Goal: Task Accomplishment & Management: Complete application form

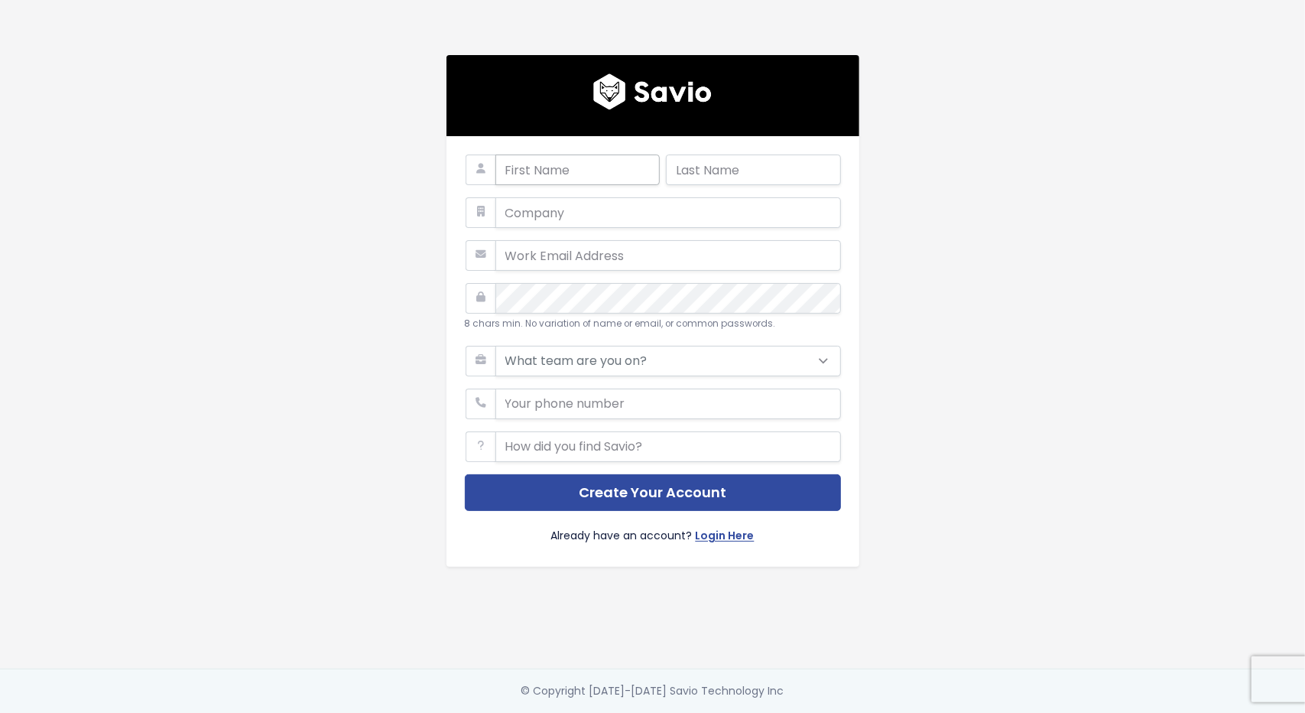
click at [587, 163] on input "text" at bounding box center [578, 169] width 164 height 31
type input "[PERSON_NAME]"
type input "Brown"
type input "[PERSON_NAME][EMAIL_ADDRESS][PERSON_NAME][DOMAIN_NAME]"
type input "5123485245"
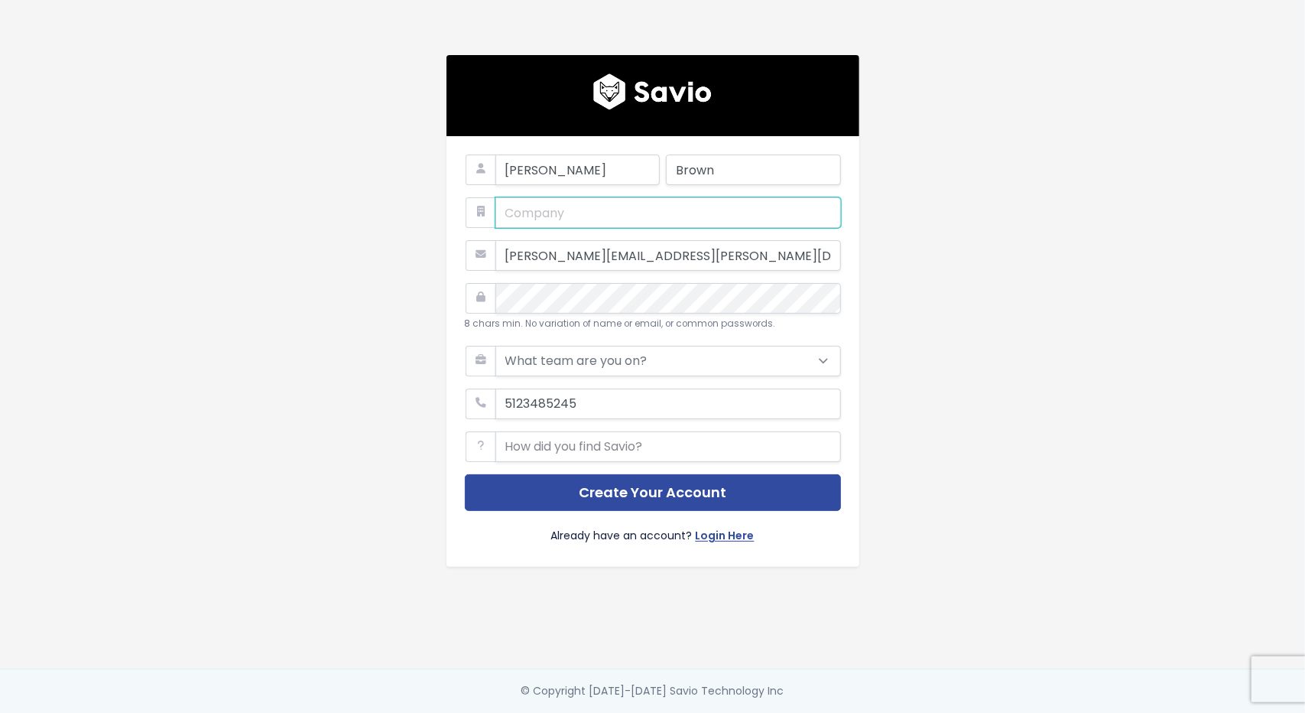
click at [587, 207] on input "text" at bounding box center [669, 212] width 346 height 31
type input "eOne Solutions"
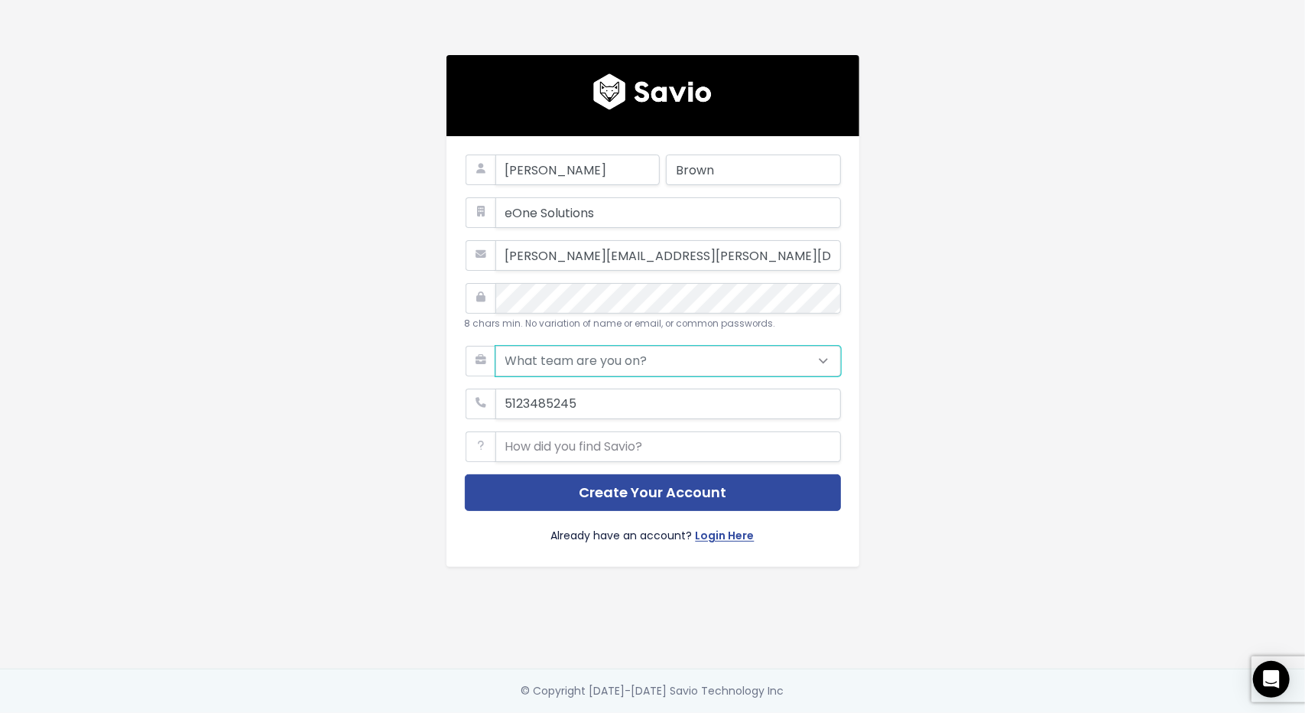
click at [762, 346] on select "What team are you on? Support Product Sales Customer Success Marketing Other" at bounding box center [669, 361] width 346 height 31
select select "PRODUCT"
click at [496, 346] on select "What team are you on? Support Product Sales Customer Success Marketing Other" at bounding box center [669, 361] width 346 height 31
click at [749, 353] on select "What team are you on? Support Product Sales Customer Success Marketing Other" at bounding box center [669, 361] width 346 height 31
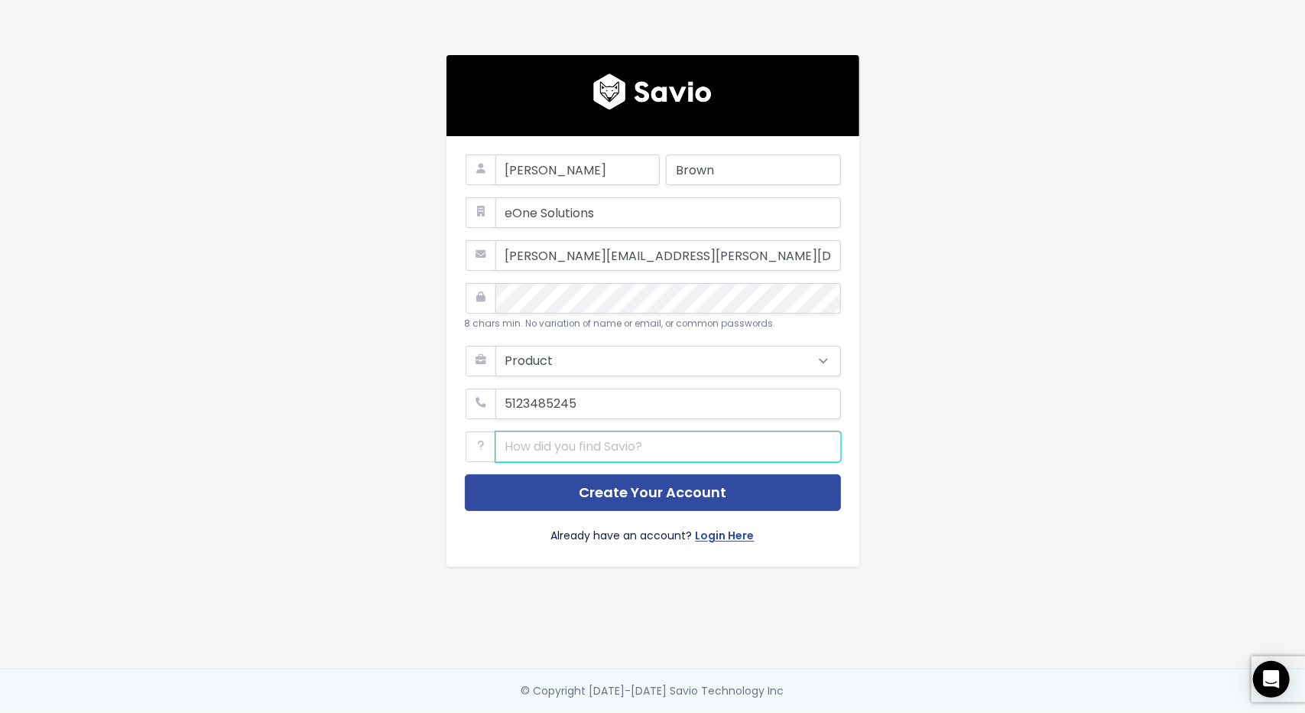
click at [691, 452] on input "text" at bounding box center [669, 446] width 346 height 31
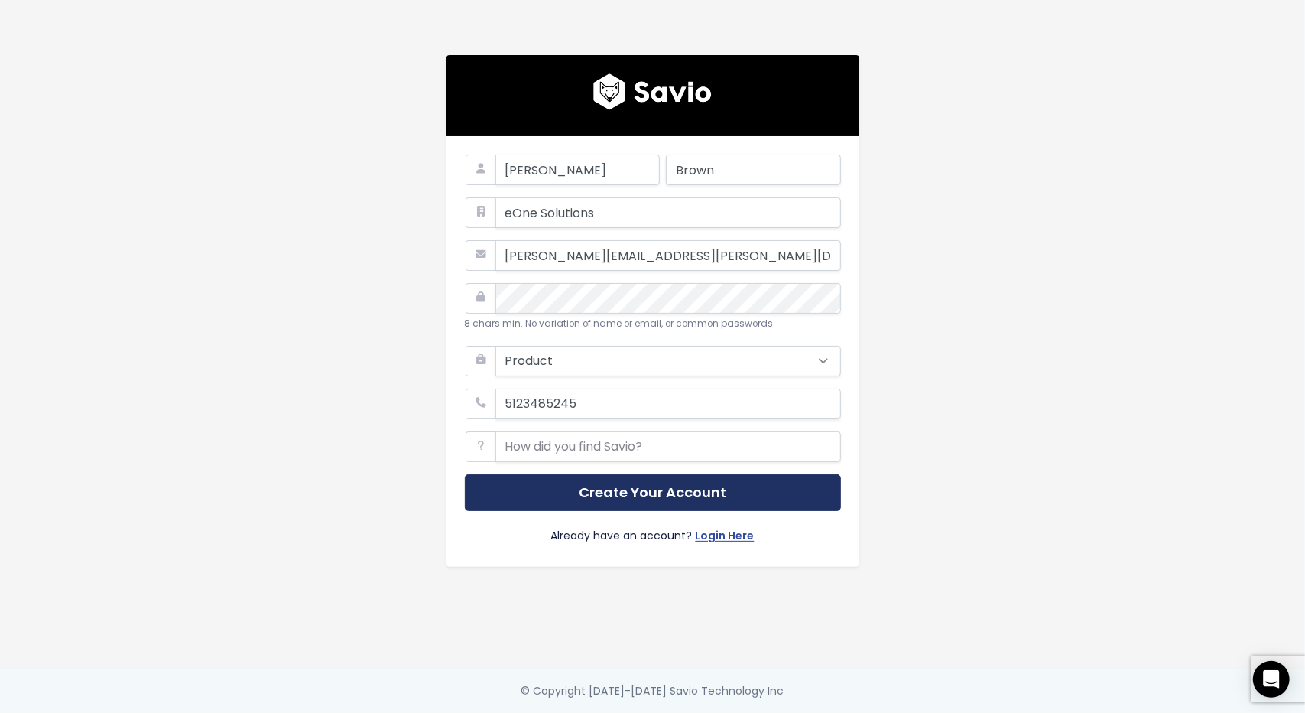
click at [708, 487] on button "Create Your Account" at bounding box center [653, 492] width 376 height 37
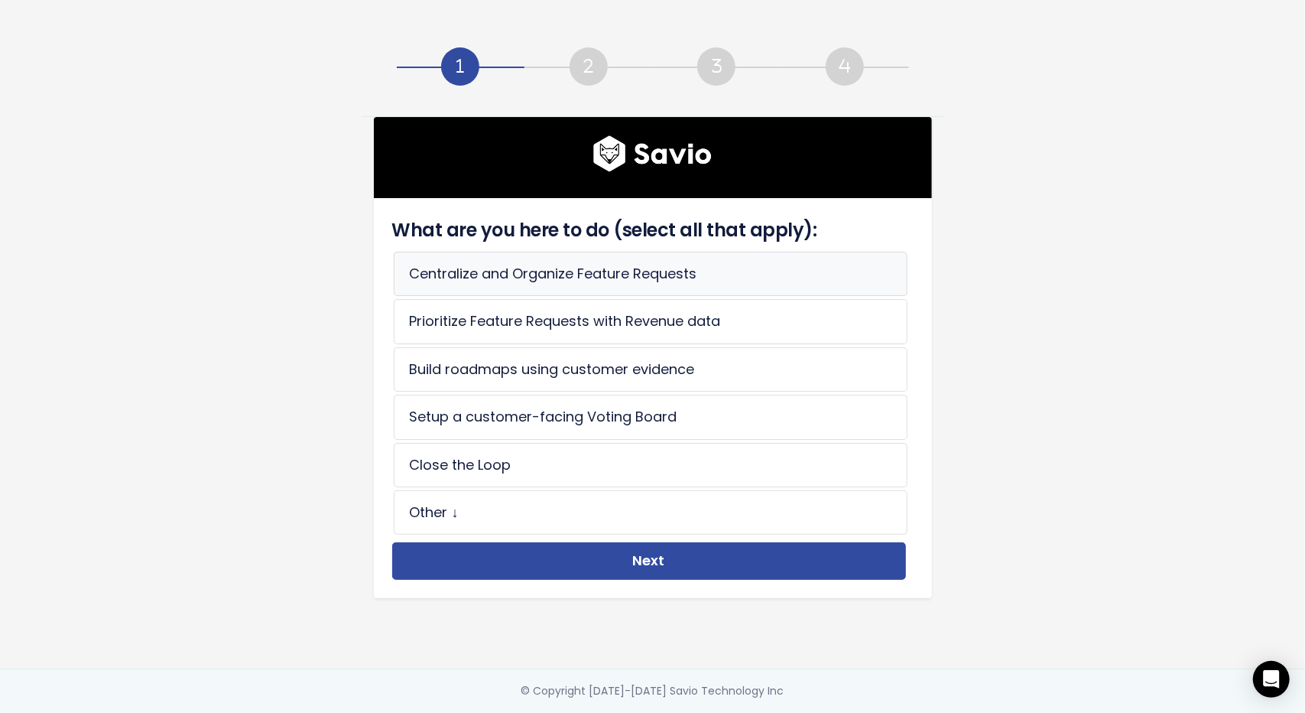
click at [622, 275] on li "Centralize and Organize Feature Requests" at bounding box center [651, 274] width 514 height 44
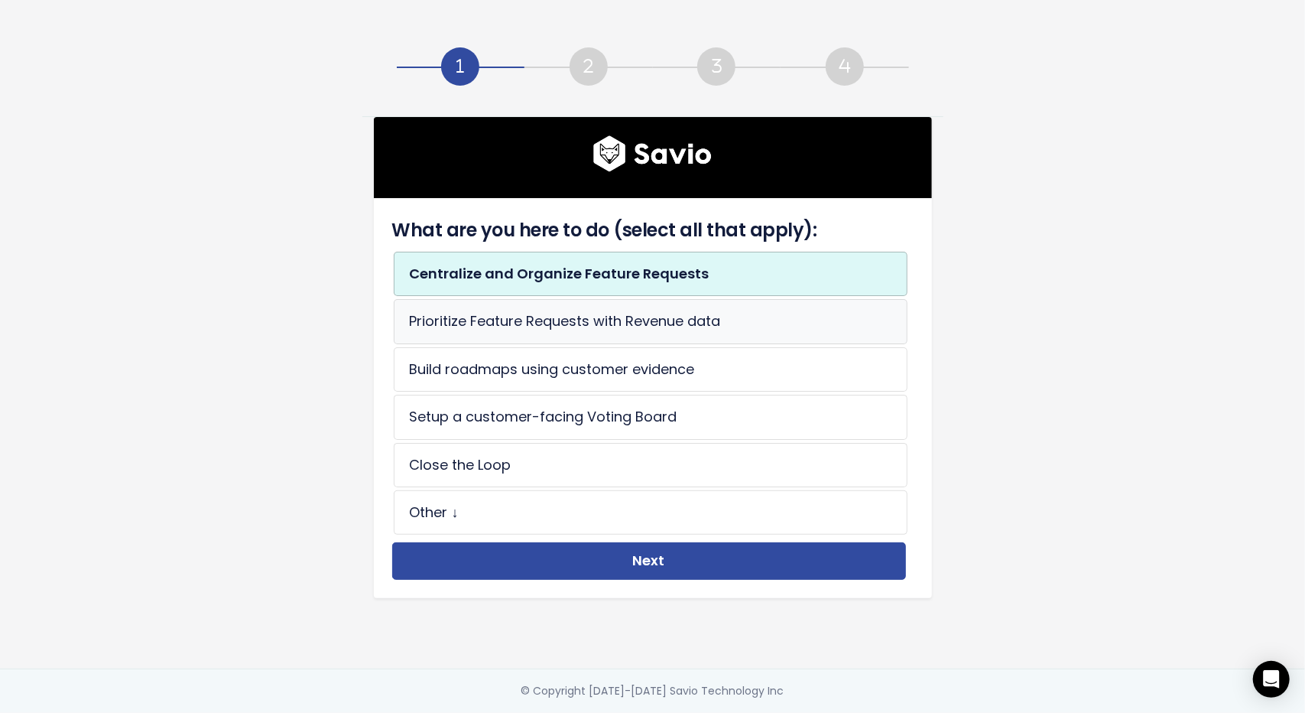
click at [621, 314] on li "Prioritize Feature Requests with Revenue data" at bounding box center [651, 321] width 514 height 44
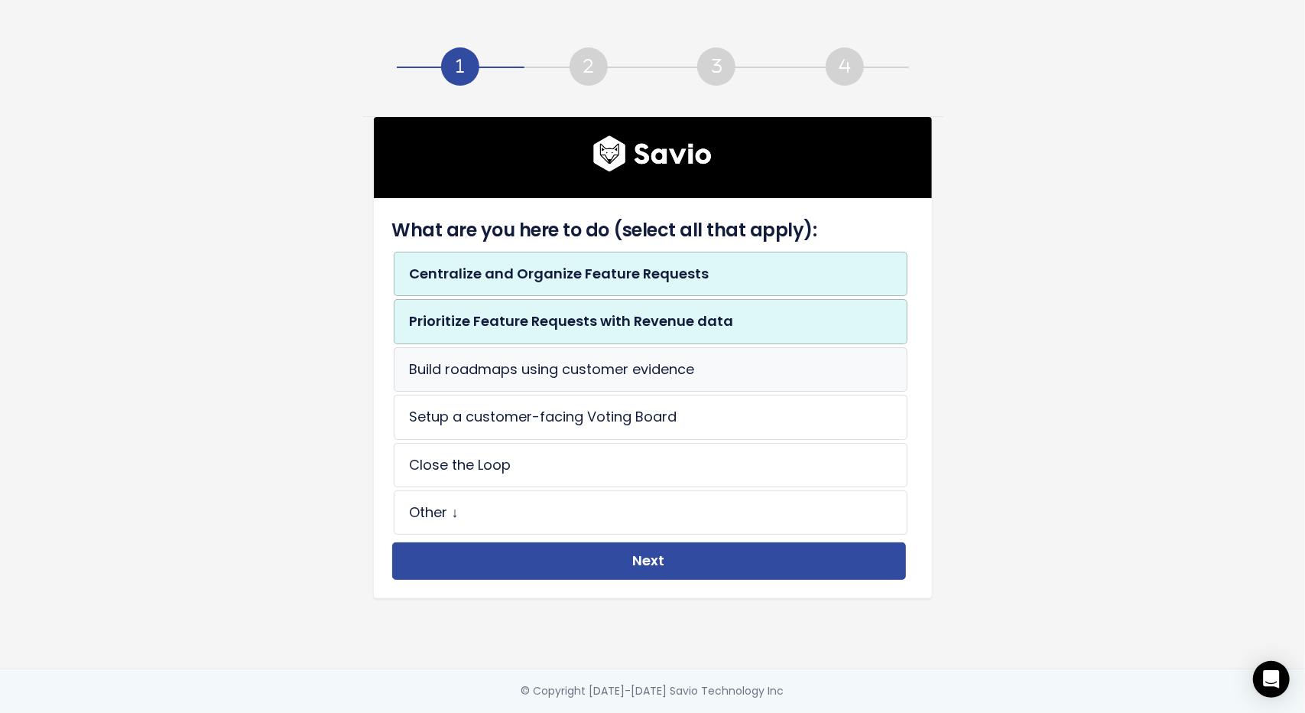
click at [611, 365] on li "Build roadmaps using customer evidence" at bounding box center [651, 369] width 514 height 44
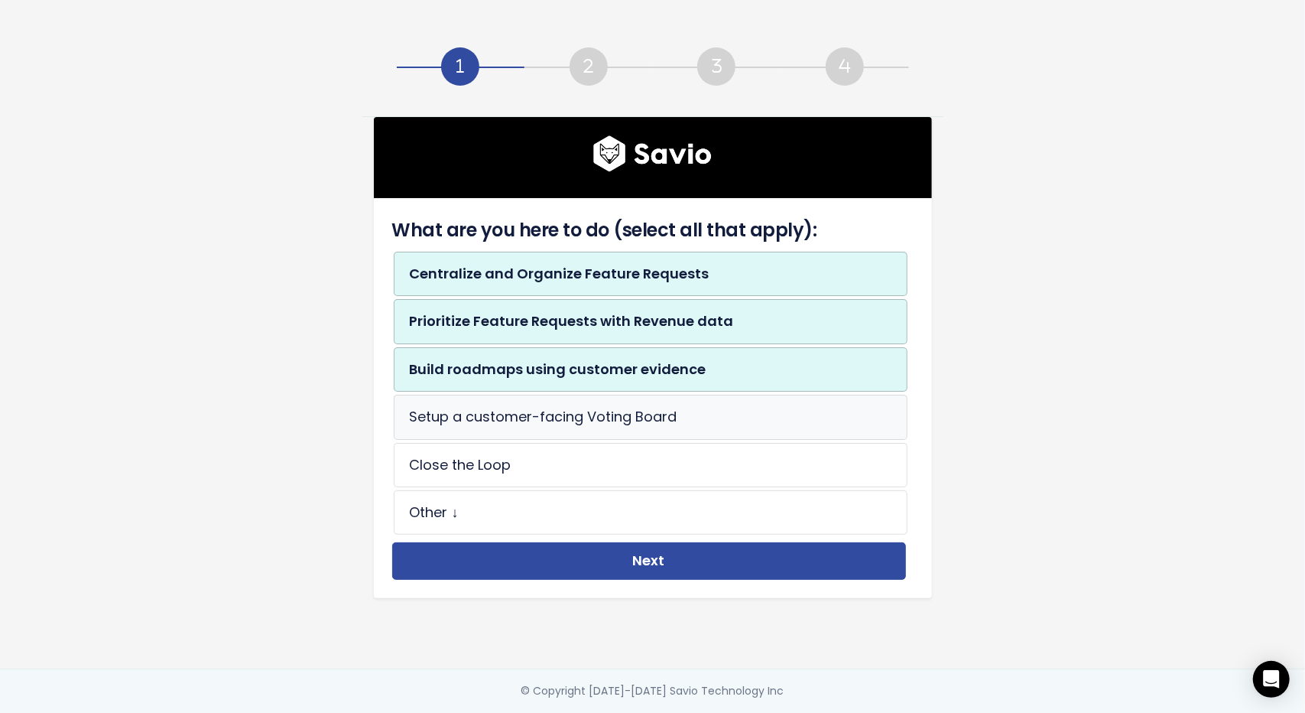
click at [606, 408] on li "Setup a customer-facing Voting Board" at bounding box center [651, 417] width 514 height 44
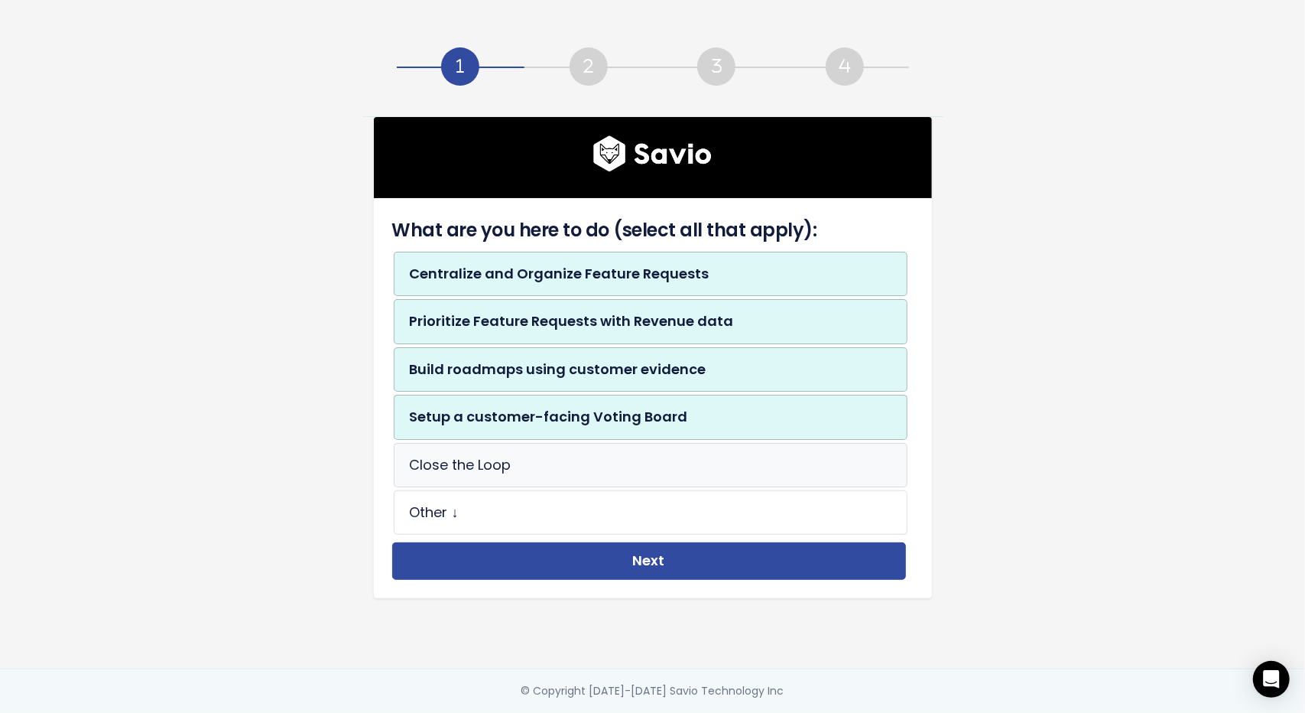
click at [593, 447] on li "Close the Loop" at bounding box center [651, 465] width 514 height 44
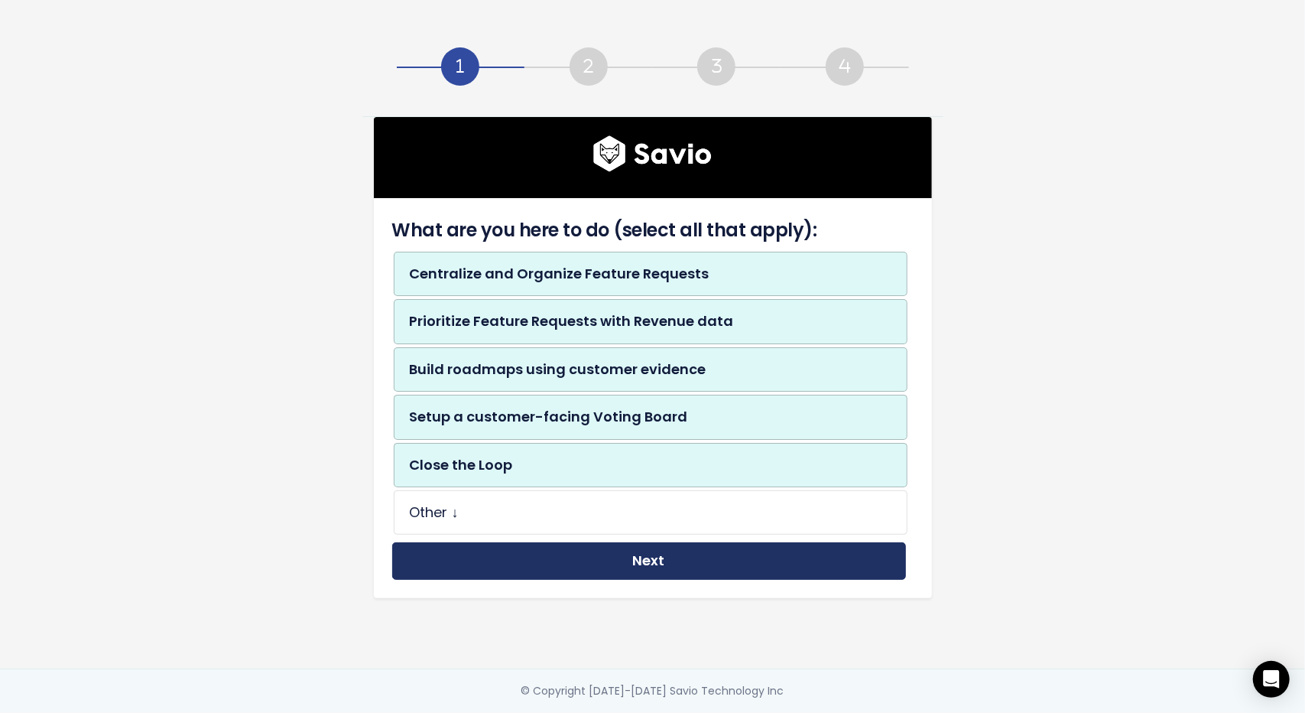
click at [593, 553] on button "Next" at bounding box center [649, 560] width 514 height 37
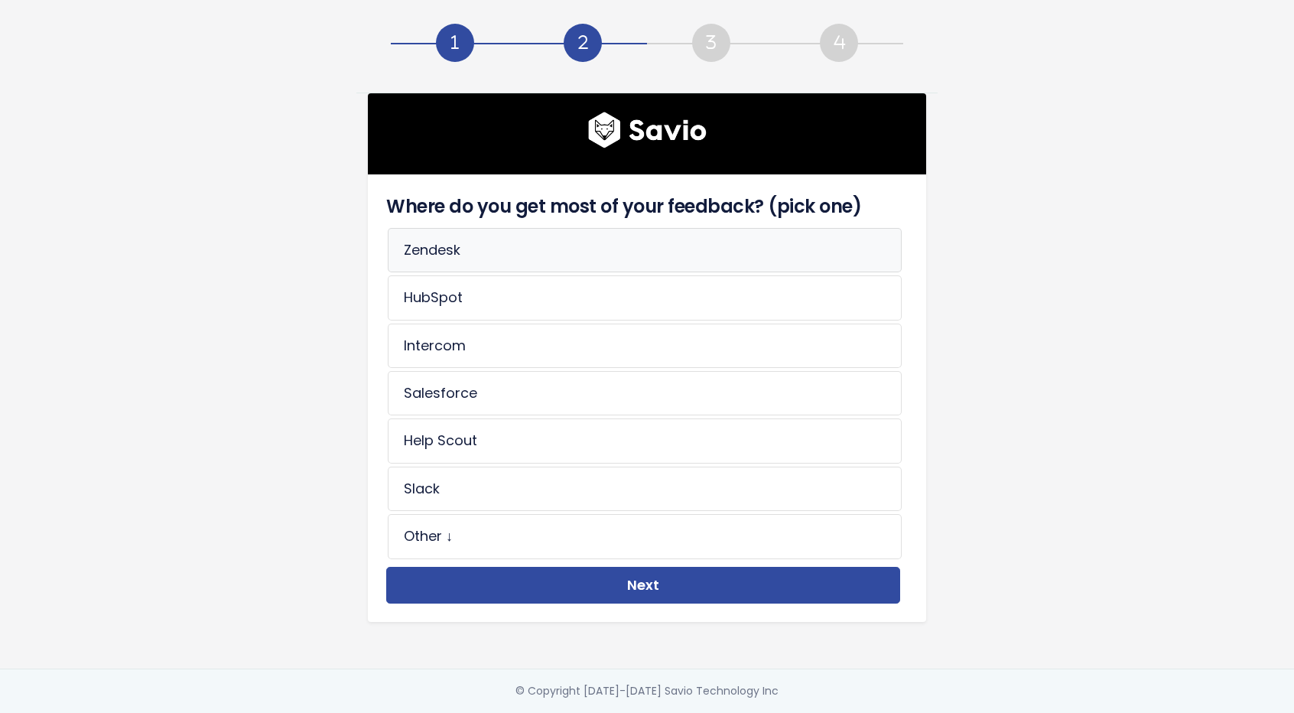
drag, startPoint x: 567, startPoint y: 239, endPoint x: 568, endPoint y: 249, distance: 9.2
click at [567, 239] on li "Zendesk" at bounding box center [645, 250] width 514 height 44
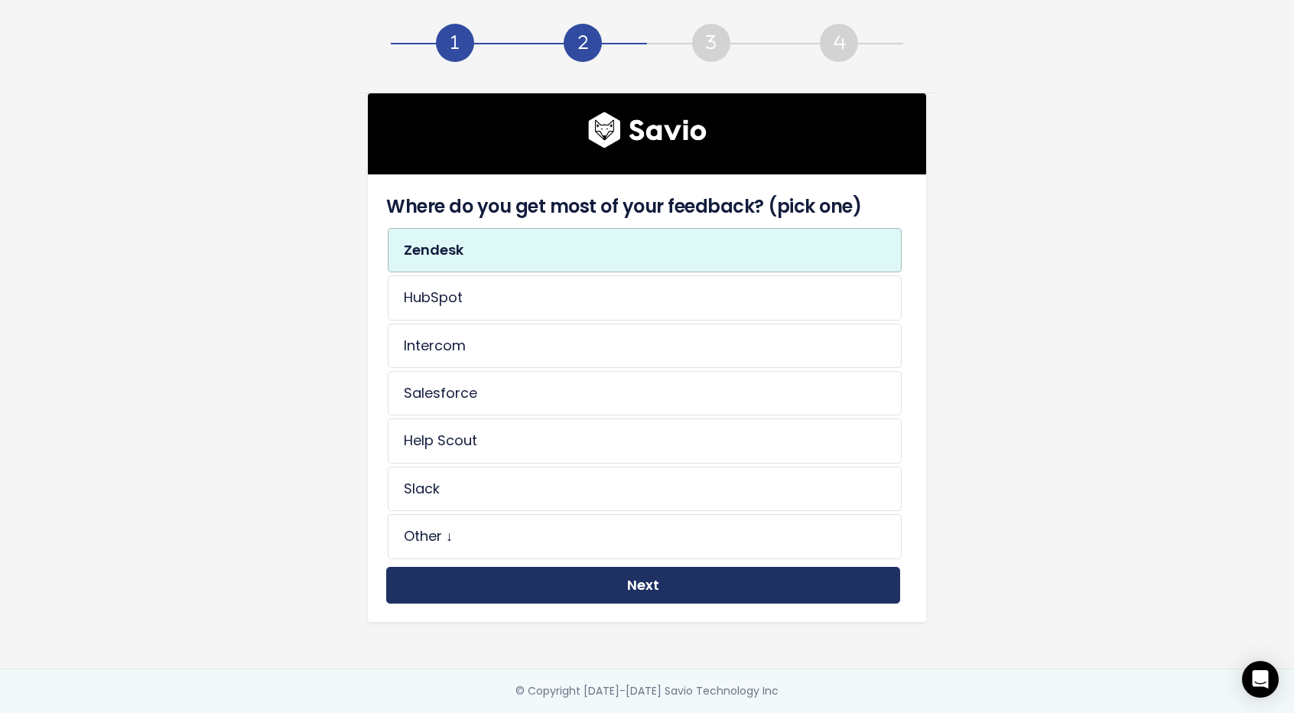
click at [541, 577] on button "Next" at bounding box center [643, 585] width 514 height 37
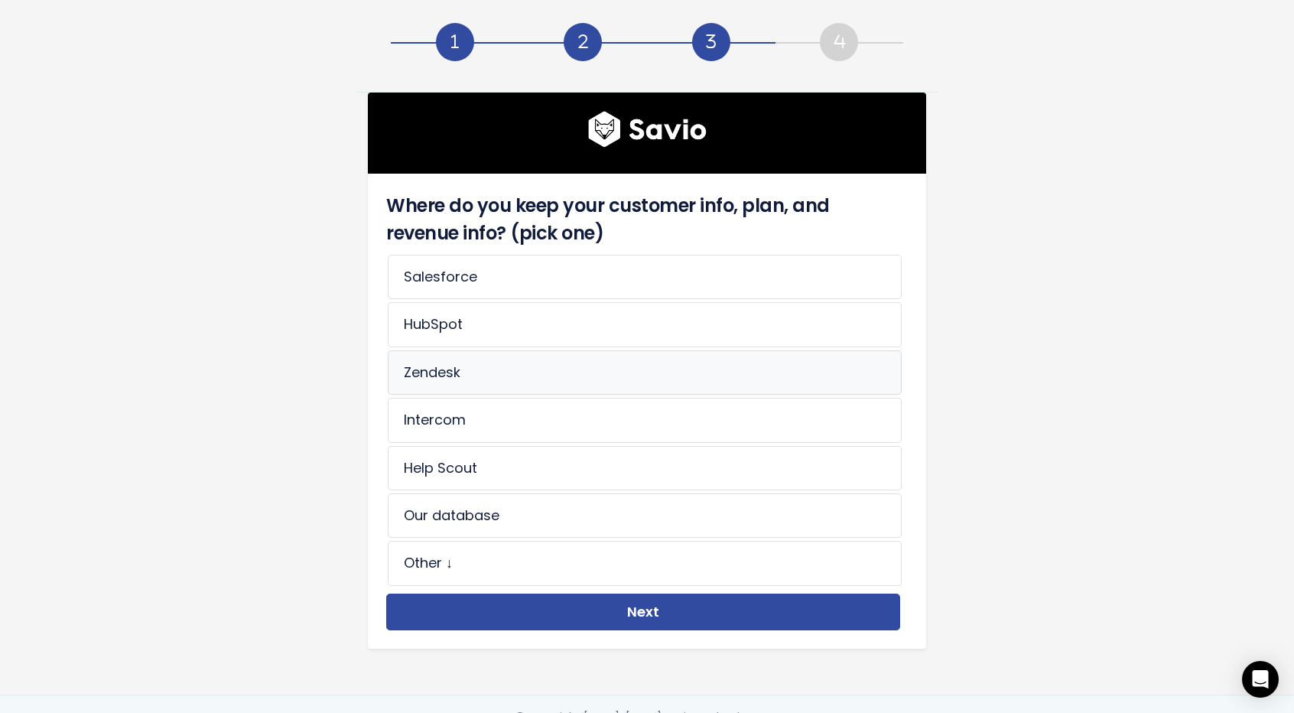
click at [538, 373] on li "Zendesk" at bounding box center [645, 372] width 514 height 44
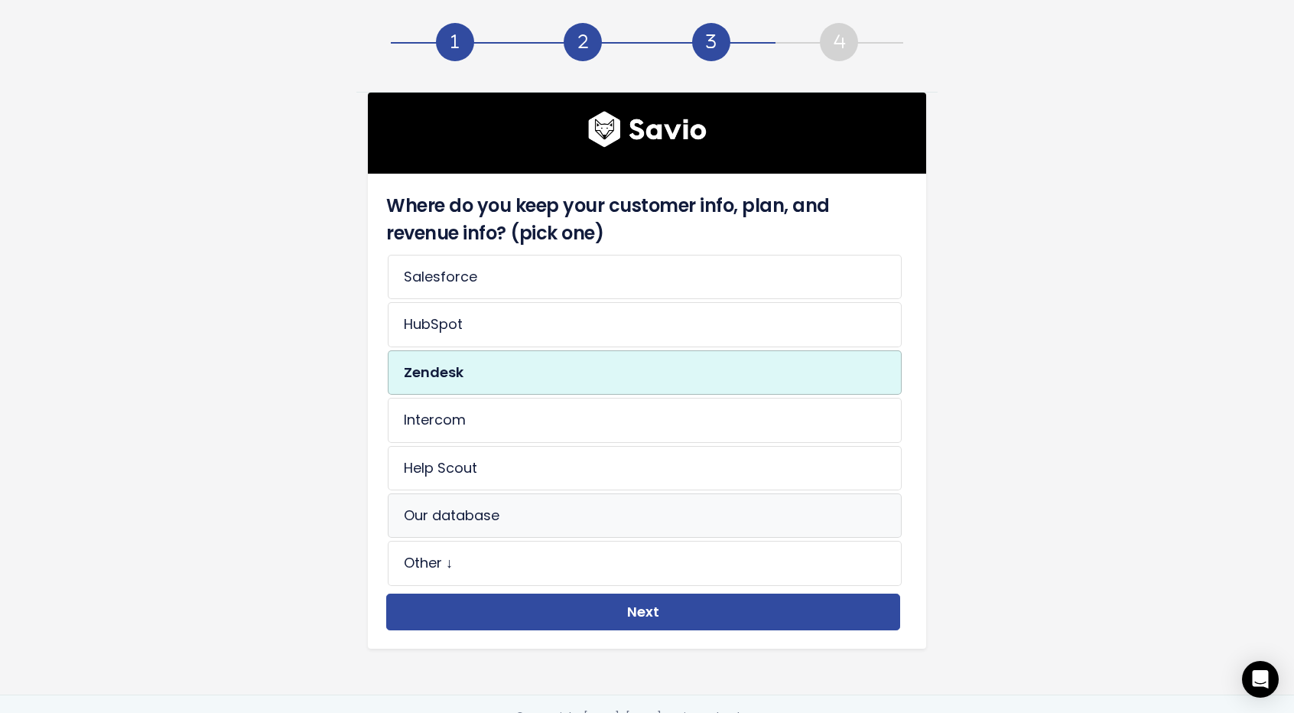
click at [549, 505] on li "Our database" at bounding box center [645, 515] width 514 height 44
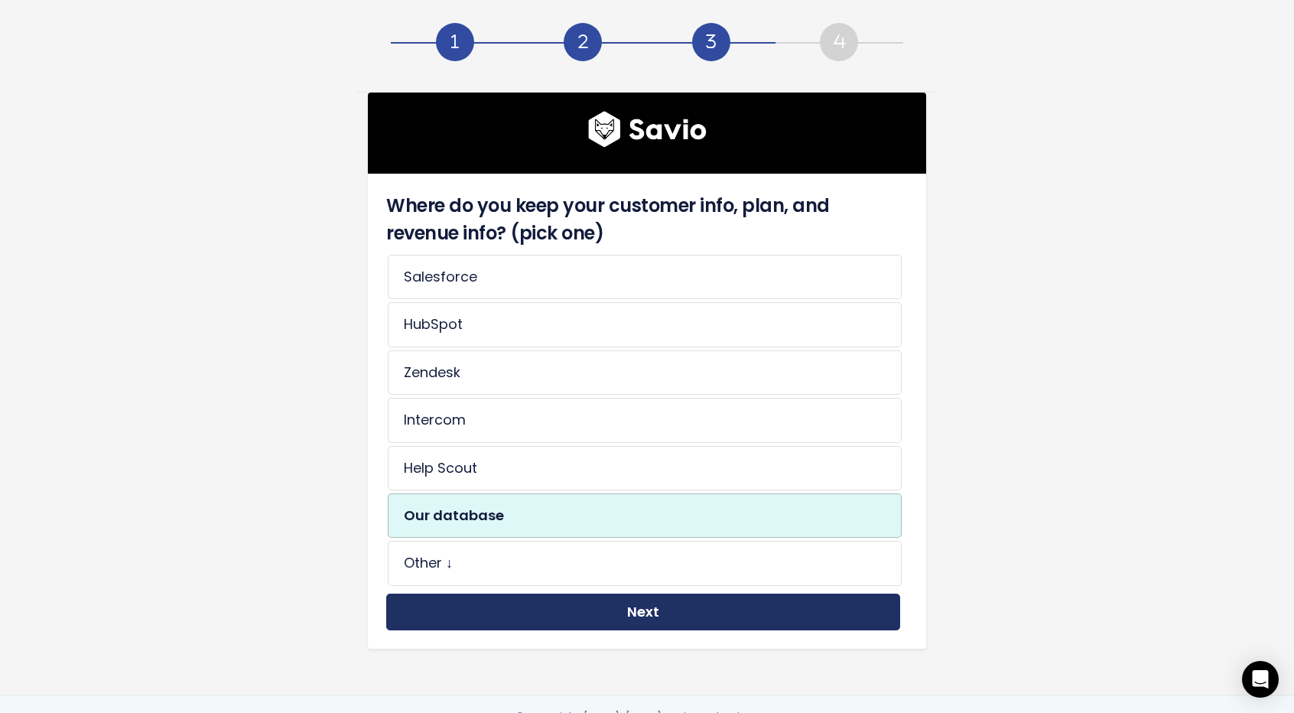
click at [570, 596] on button "Next" at bounding box center [643, 611] width 514 height 37
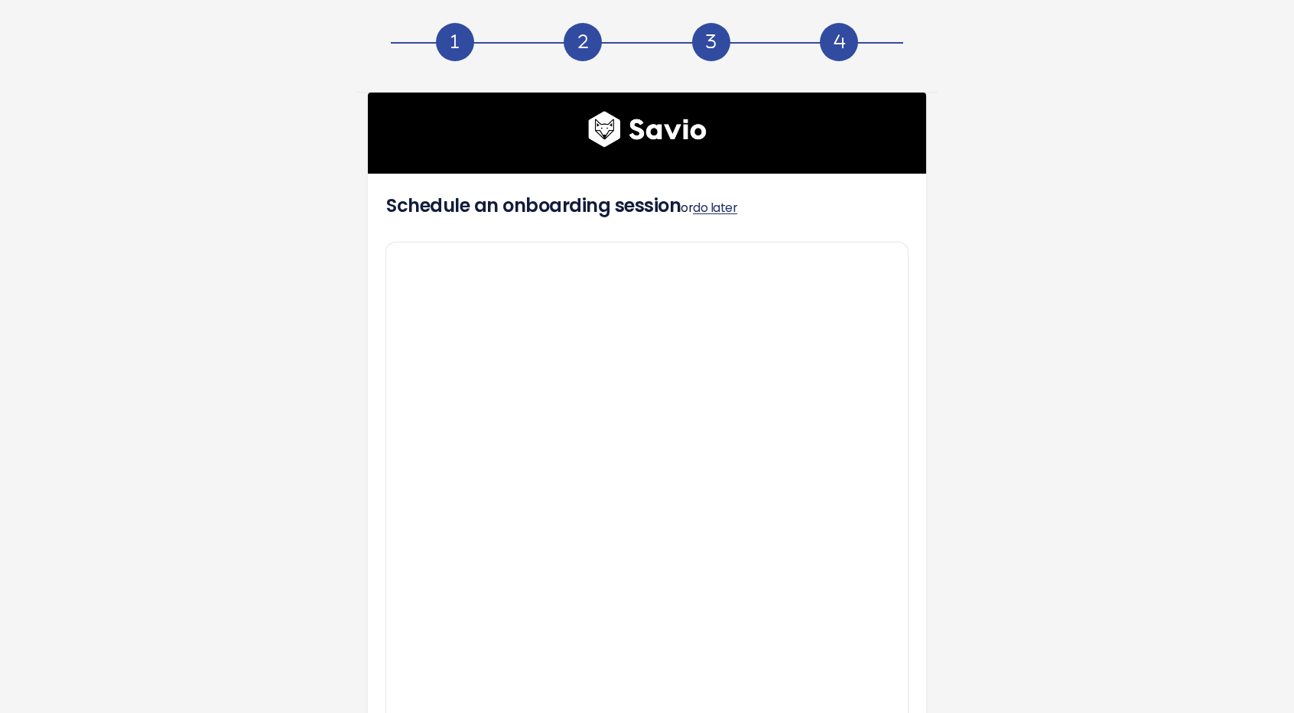
click at [717, 202] on link "do later" at bounding box center [715, 208] width 44 height 18
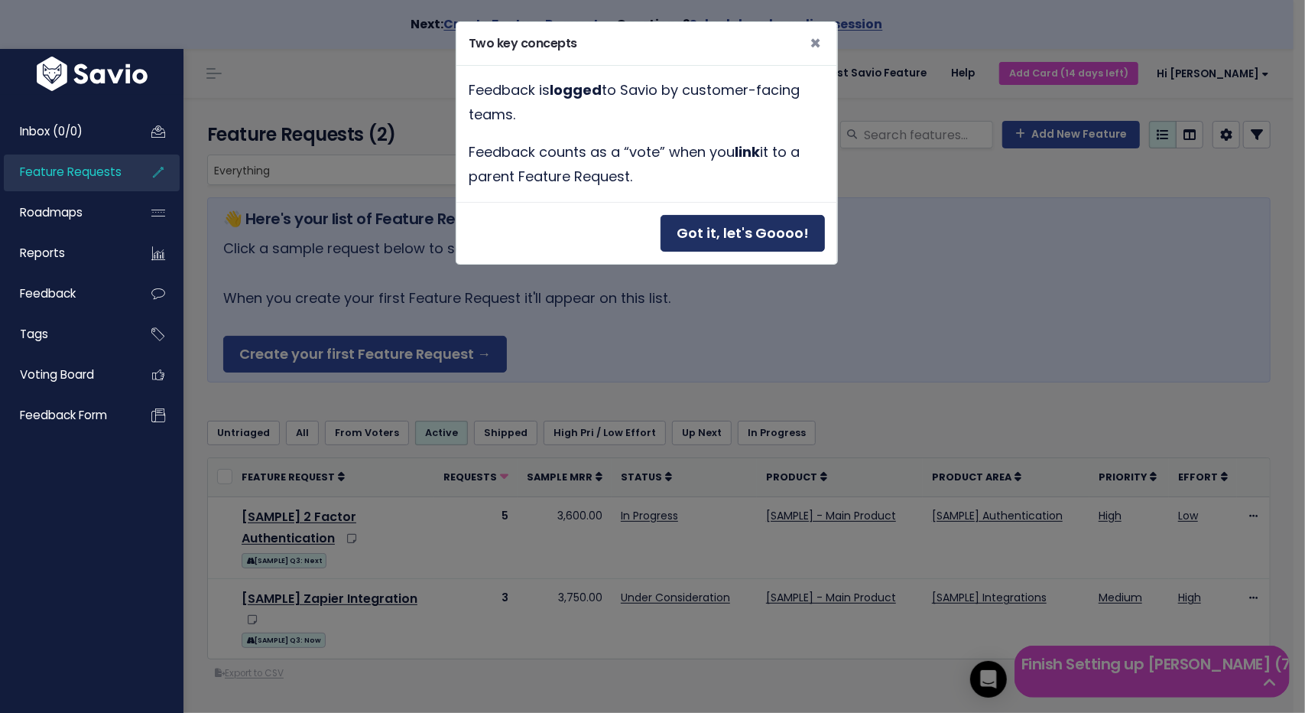
click at [795, 221] on button "Got it, let's Goooo!" at bounding box center [743, 233] width 164 height 37
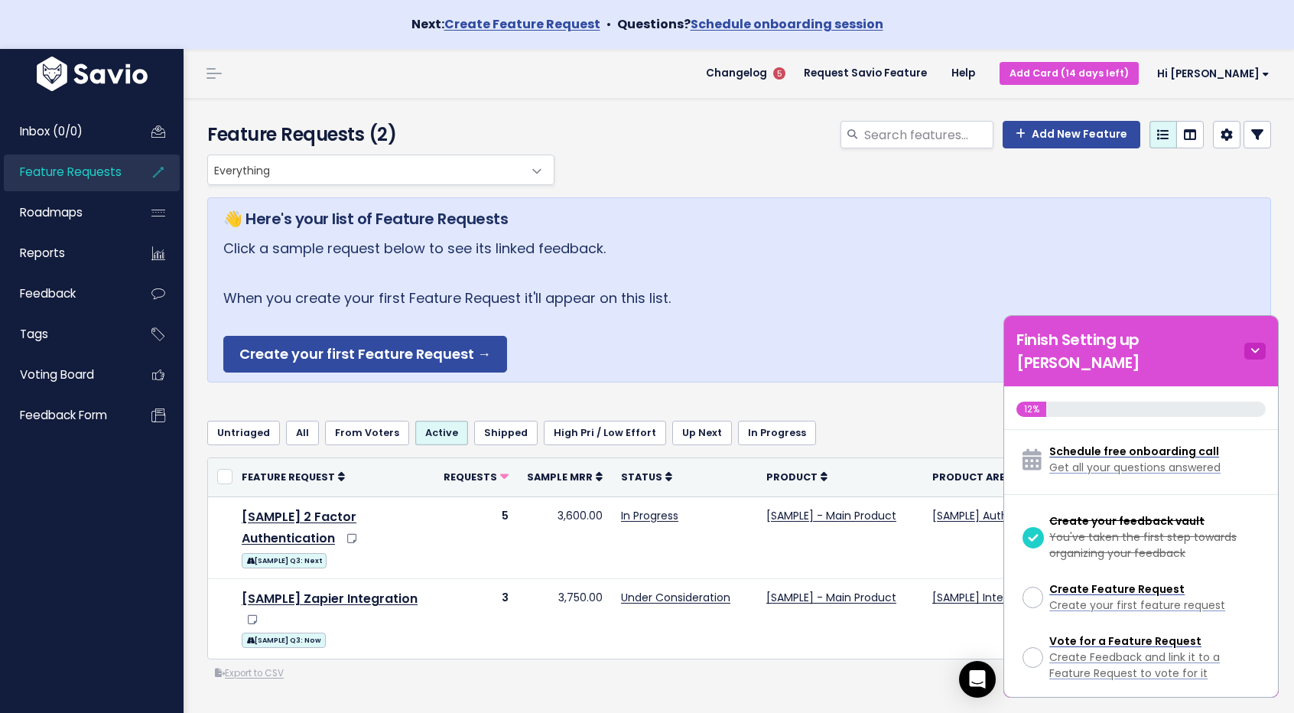
click at [1253, 343] on icon at bounding box center [1254, 351] width 21 height 17
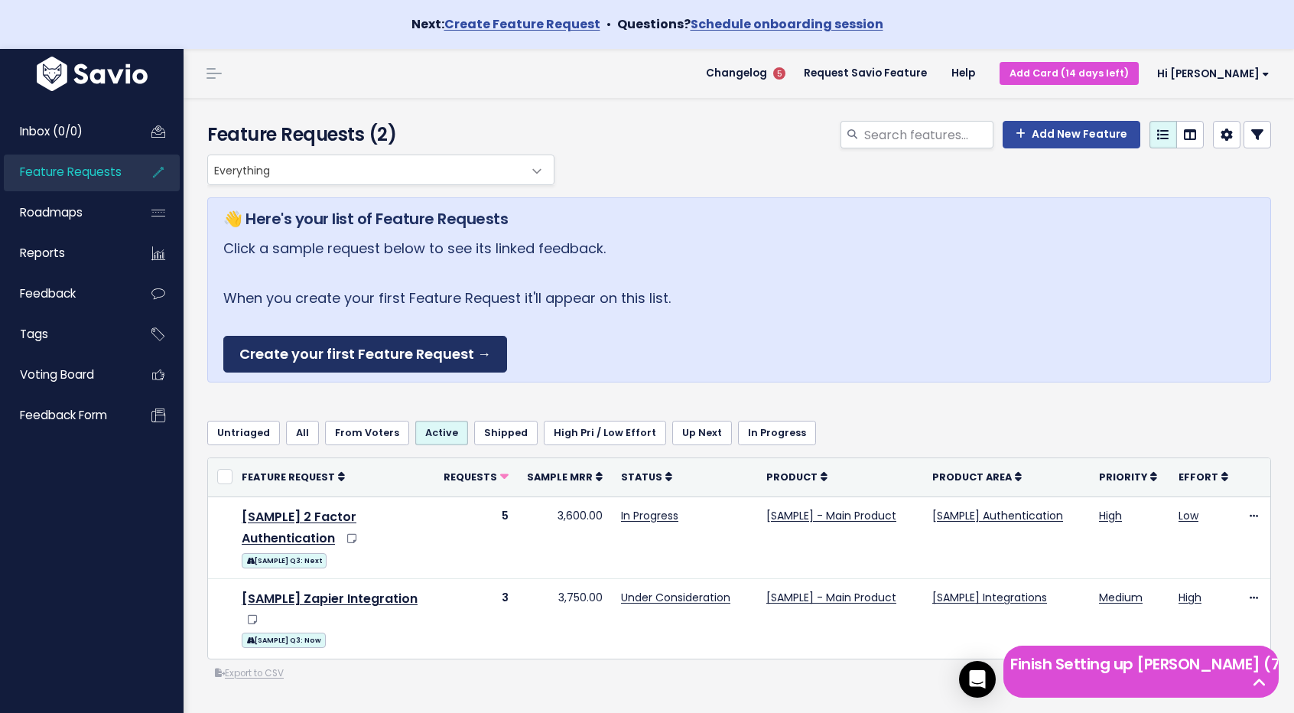
click at [355, 356] on link "Create your first Feature Request →" at bounding box center [365, 354] width 284 height 37
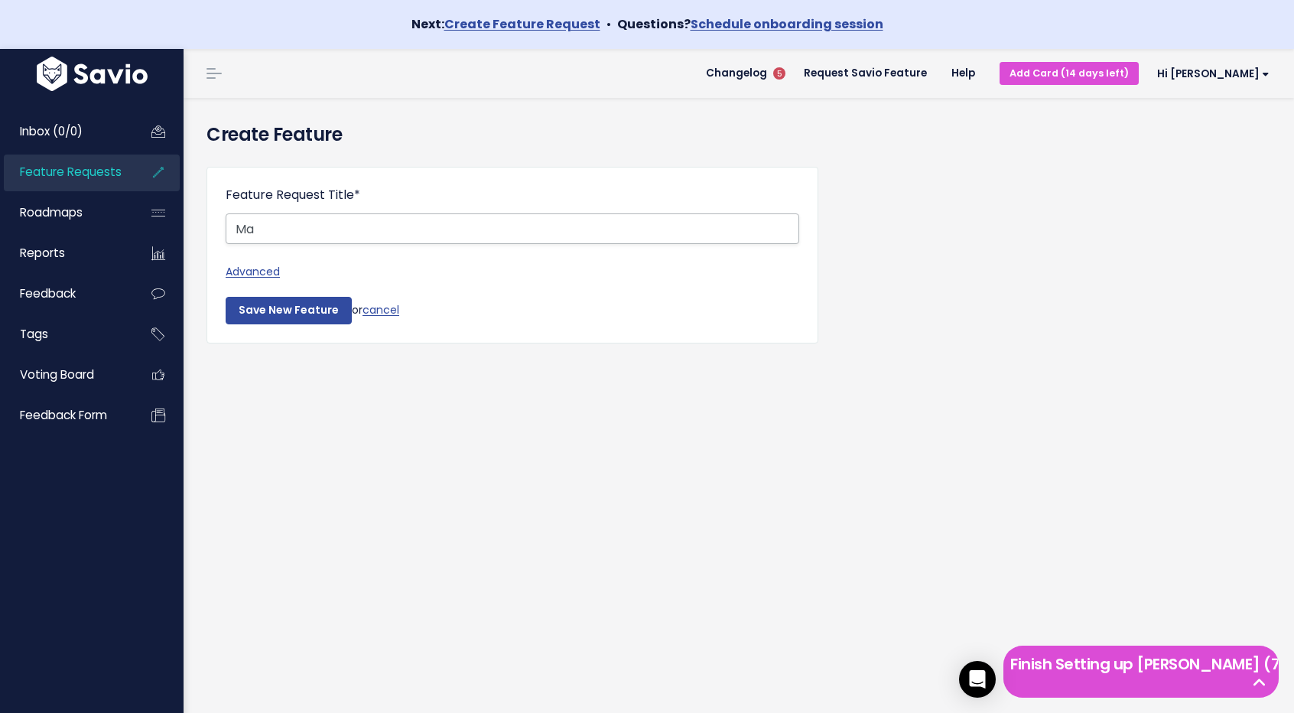
type input "M"
type input "Alternate loading animations"
click at [300, 309] on input "Save New Feature" at bounding box center [289, 311] width 126 height 28
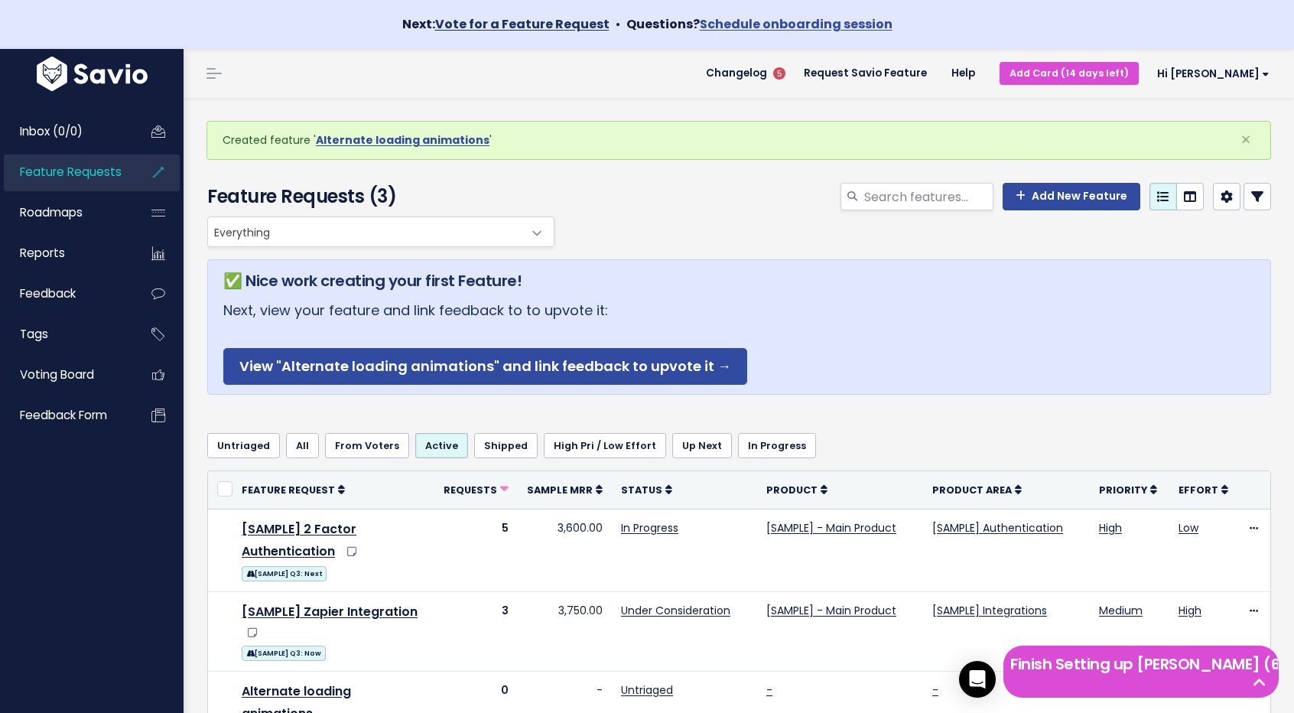
click at [541, 19] on link "Vote for a Feature Request" at bounding box center [522, 24] width 174 height 18
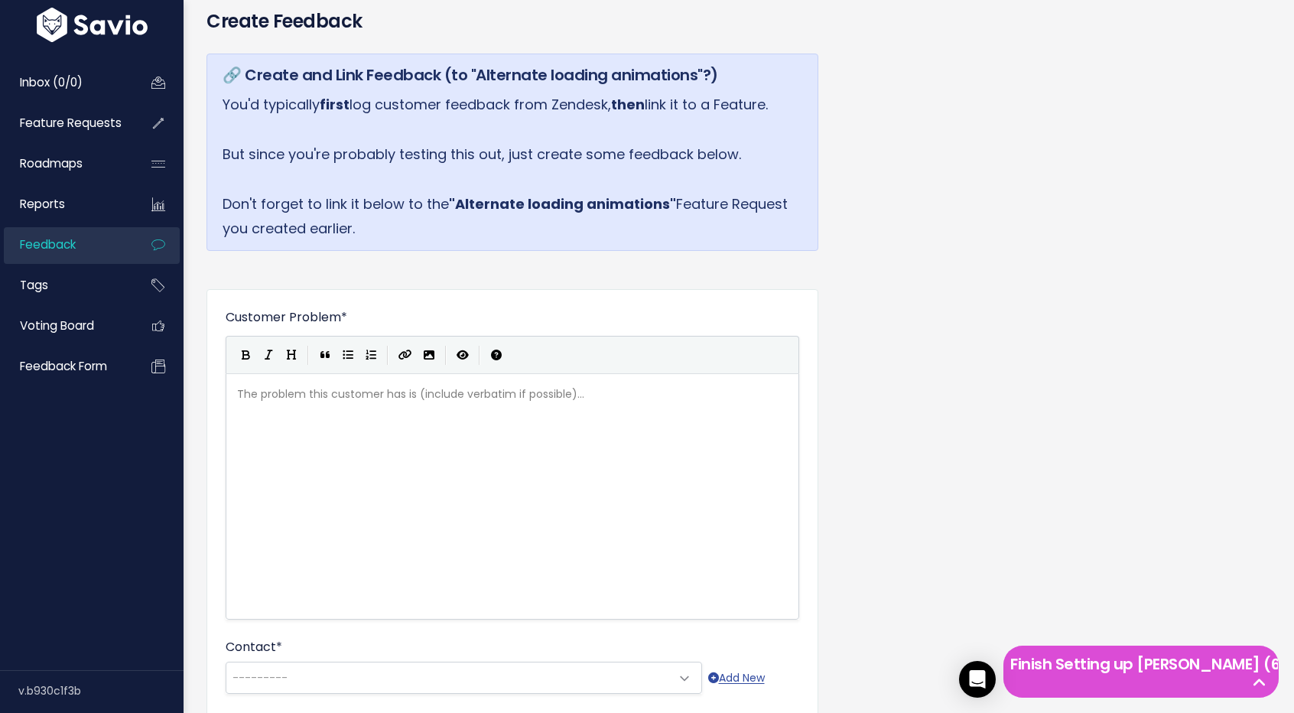
scroll to position [114, 0]
click at [456, 398] on pre "​" at bounding box center [518, 393] width 569 height 19
click at [470, 493] on div "The problem this customer has is (include verbatim if possible)... xxxxxxxxxx ​" at bounding box center [531, 515] width 595 height 268
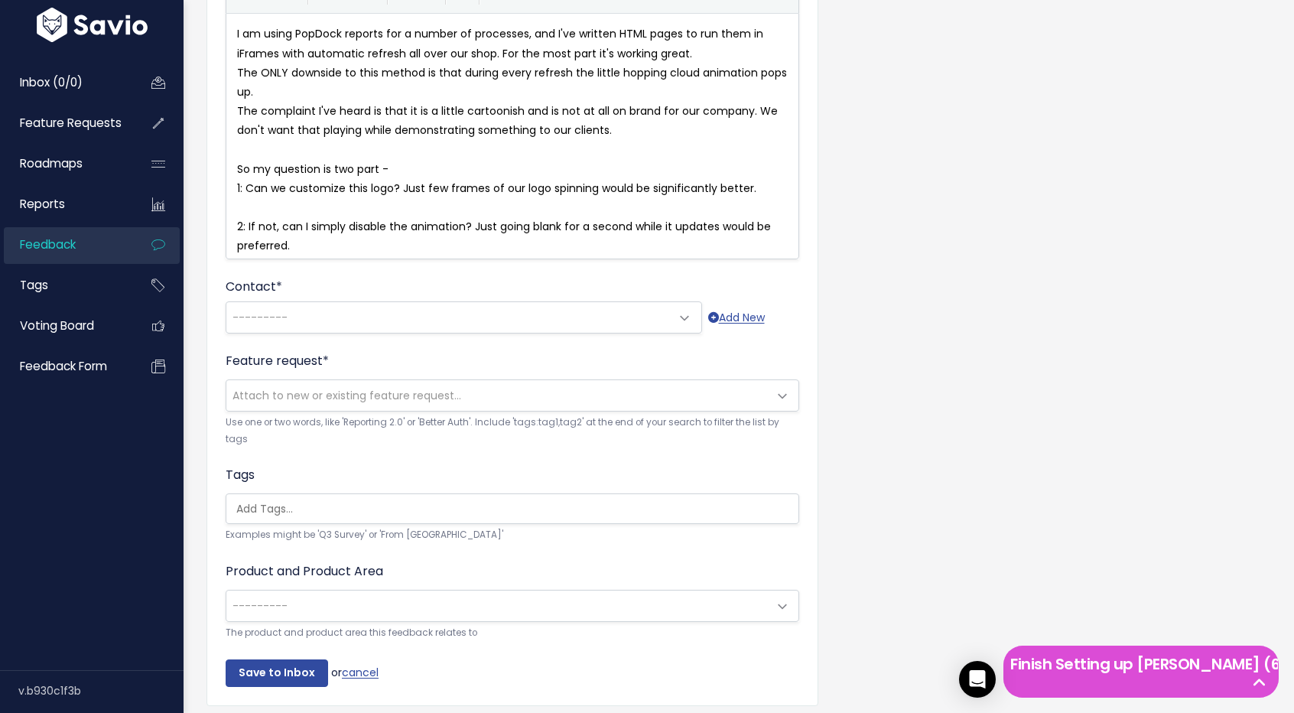
scroll to position [525, 0]
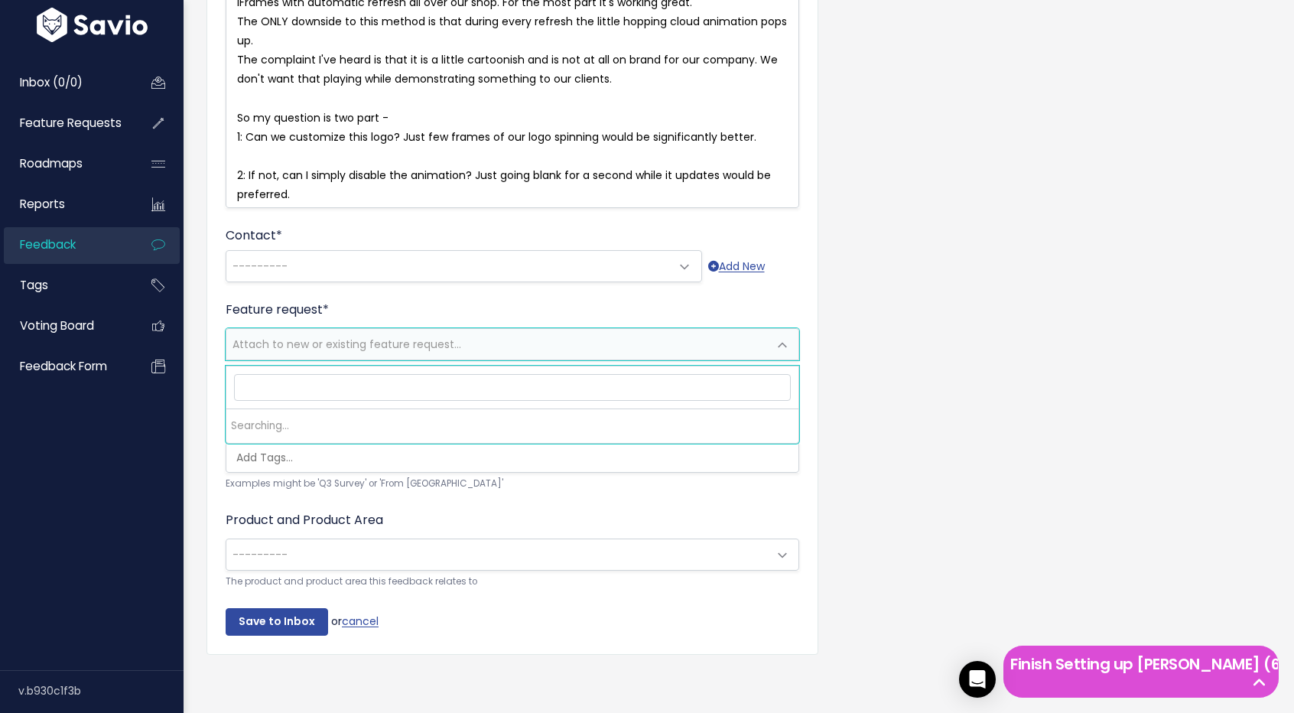
click at [792, 354] on span at bounding box center [782, 345] width 31 height 31
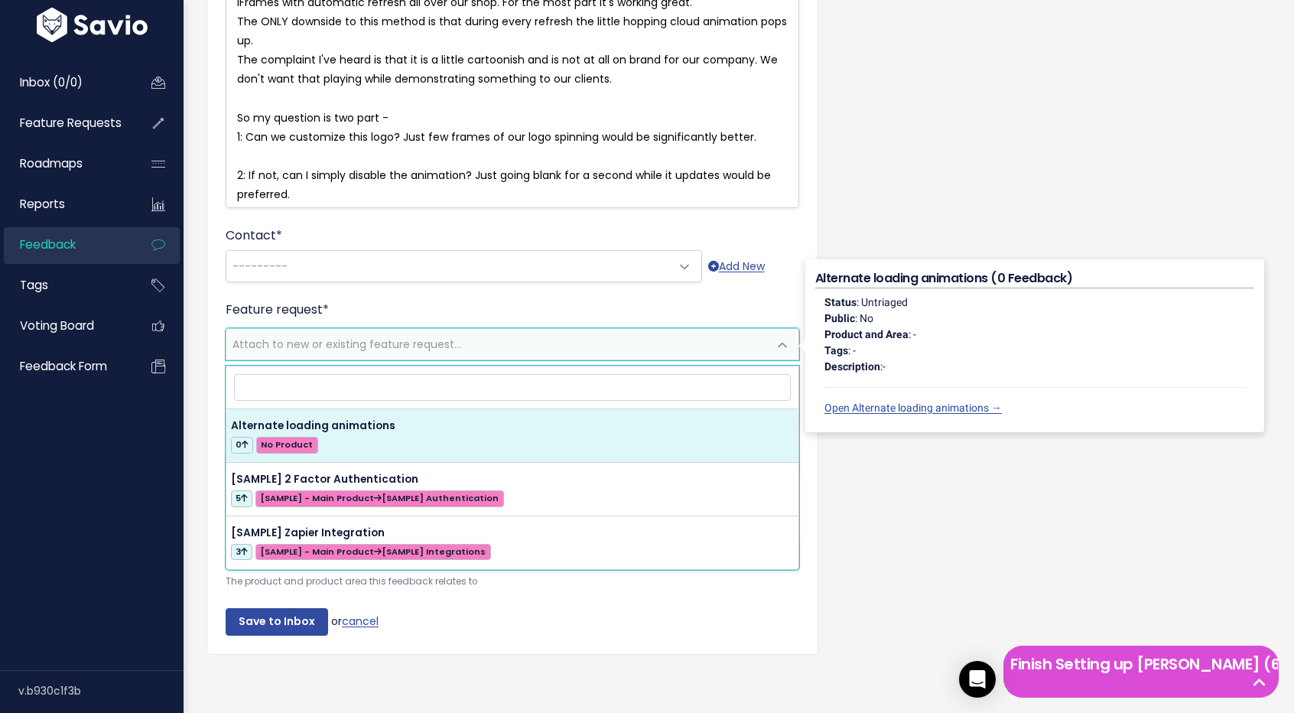
select select "63326"
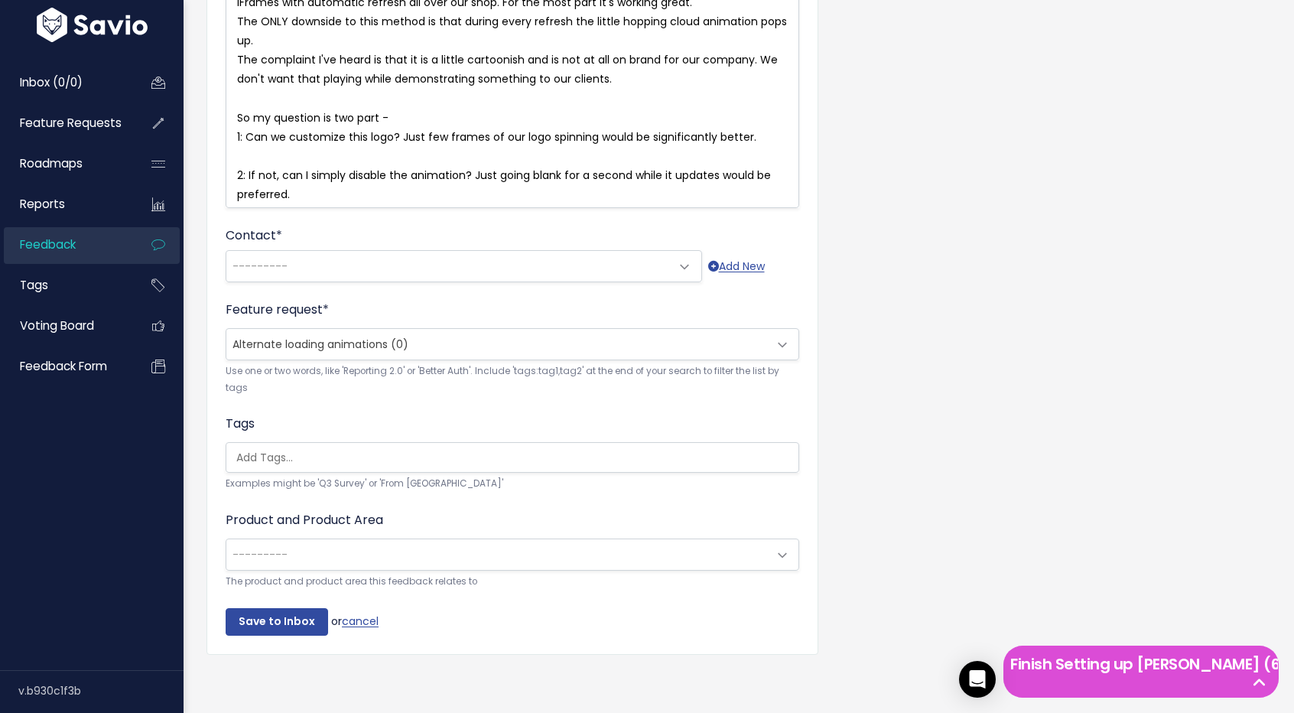
click at [629, 539] on span "---------" at bounding box center [496, 554] width 541 height 31
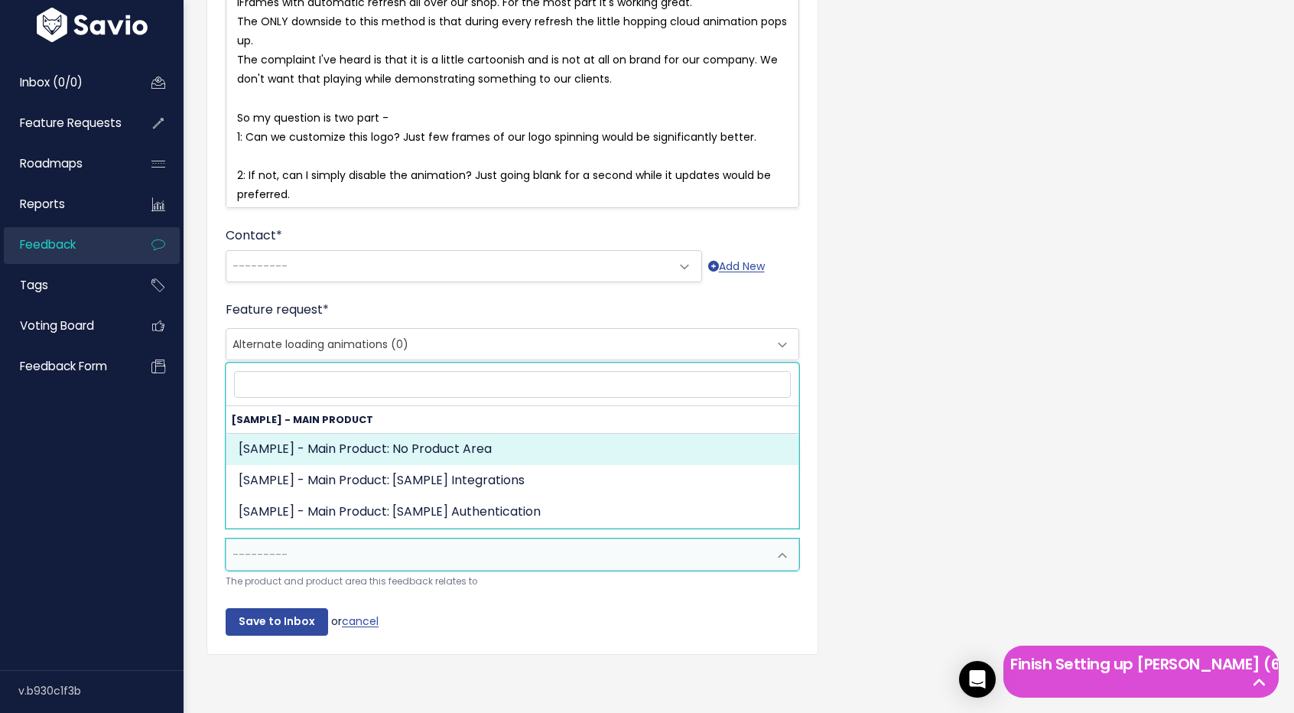
select select "MAIN:"
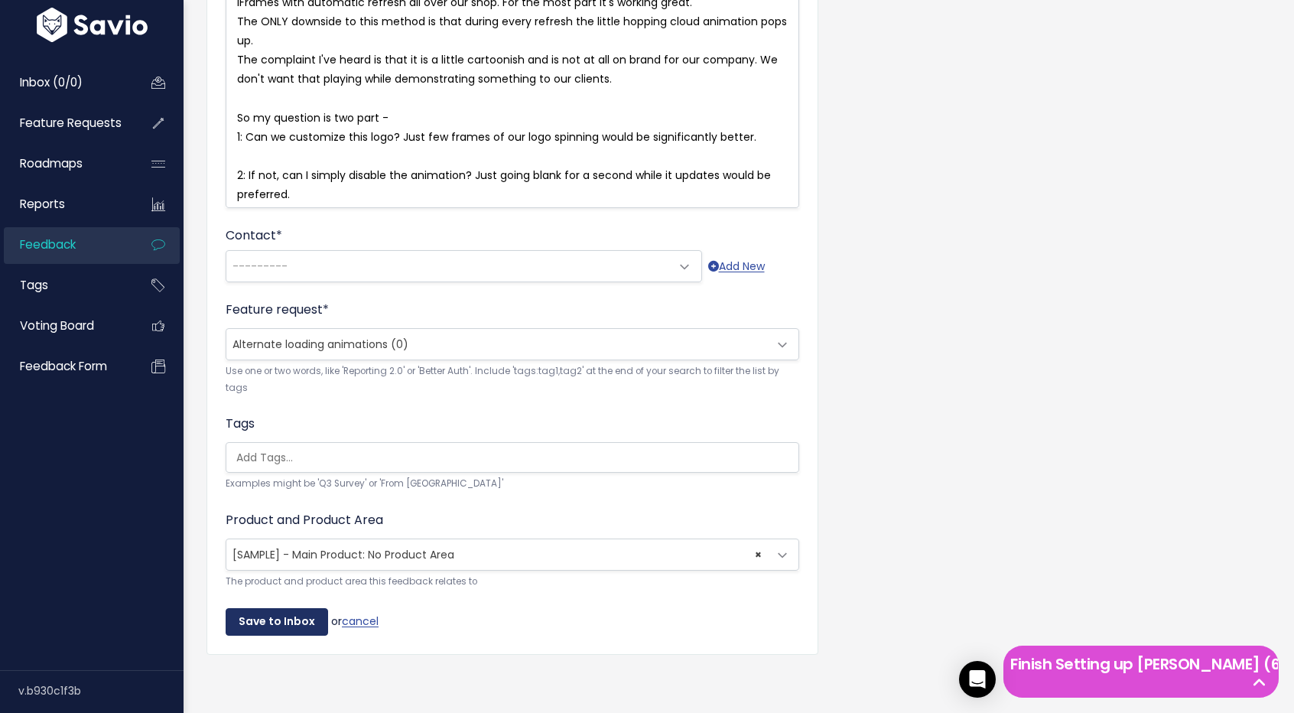
click at [295, 610] on input "Save to Inbox" at bounding box center [277, 622] width 102 height 28
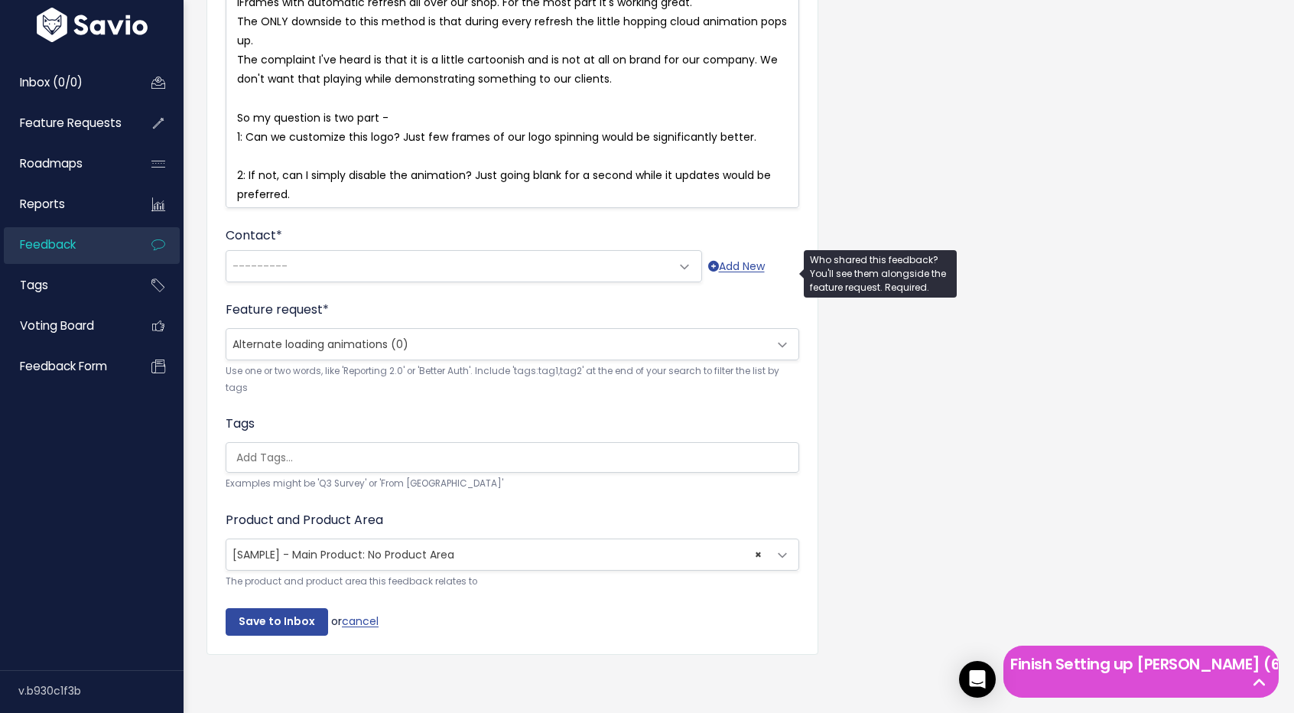
click at [688, 265] on span at bounding box center [685, 267] width 31 height 31
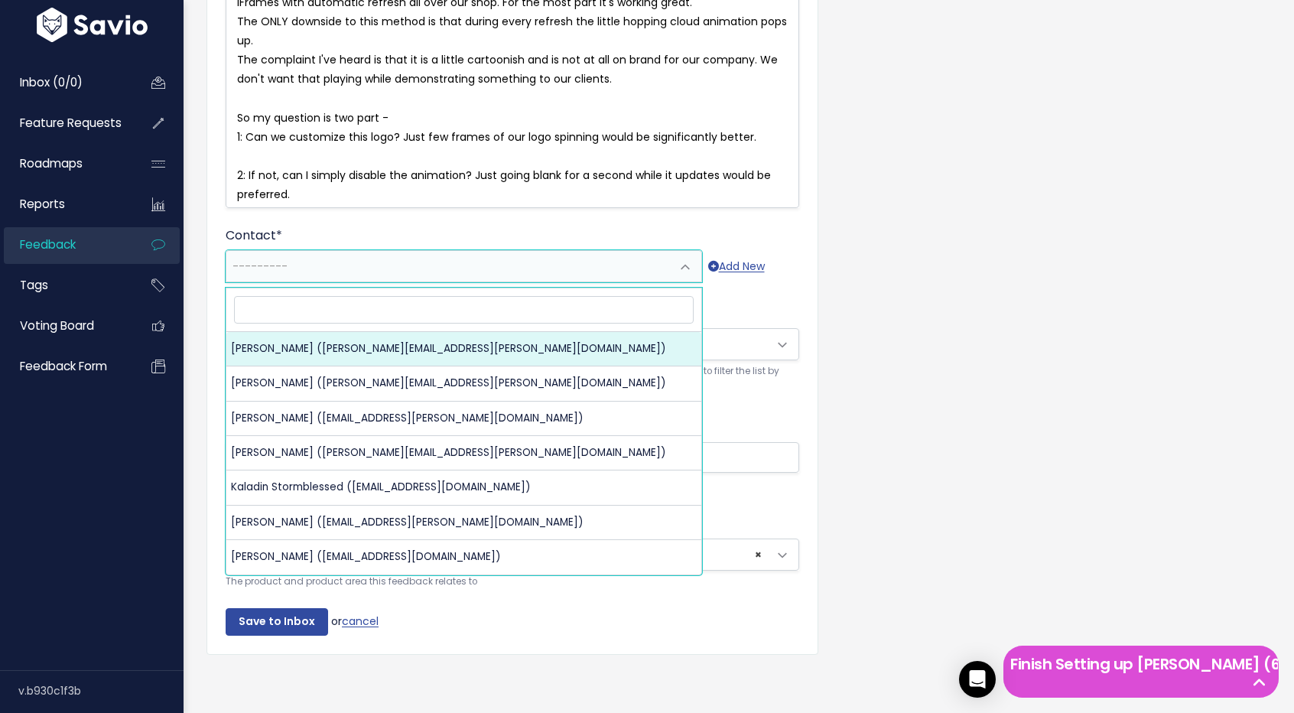
select select "90266936"
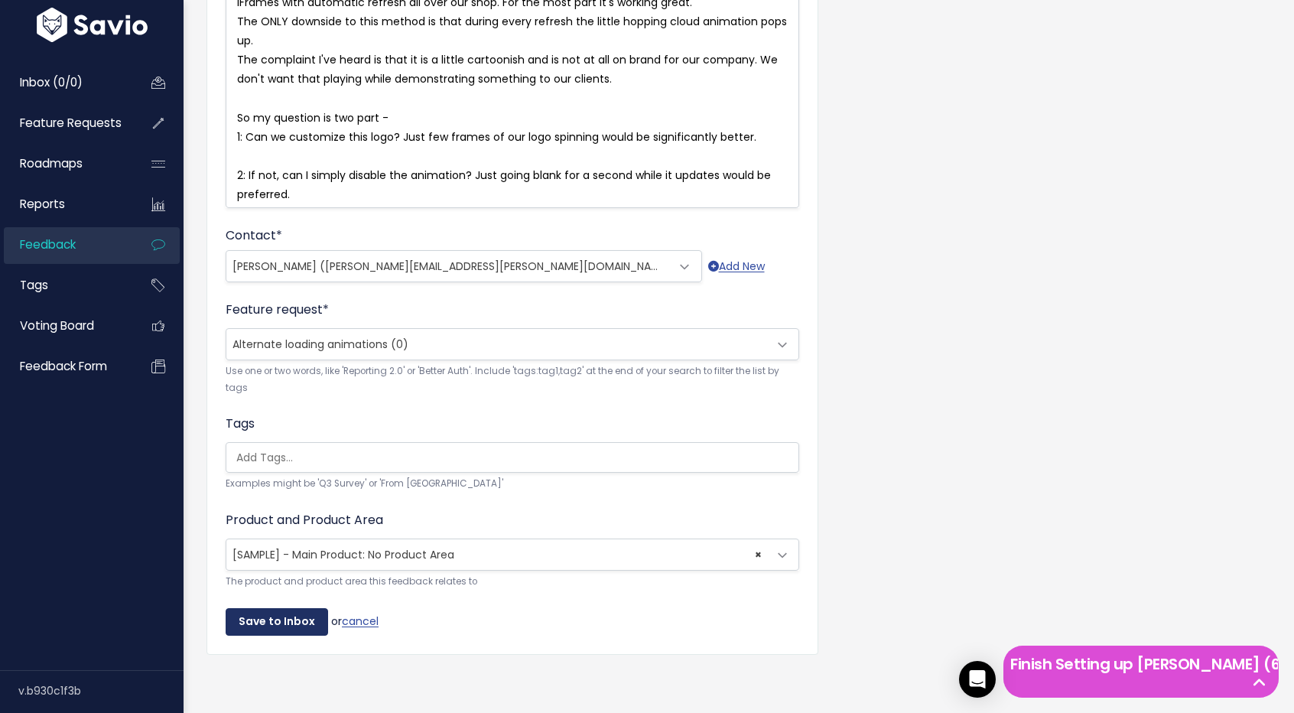
click at [294, 608] on input "Save to Inbox" at bounding box center [277, 622] width 102 height 28
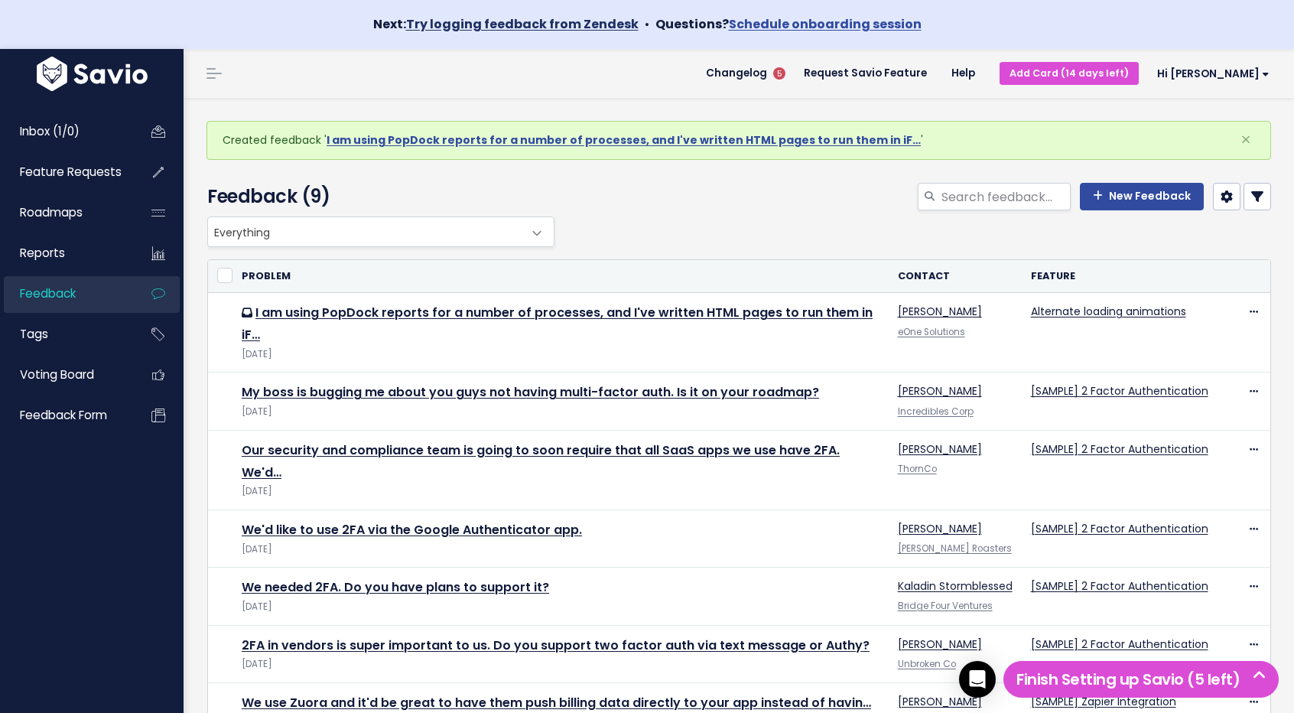
click at [523, 18] on link "Try logging feedback from Zendesk" at bounding box center [522, 24] width 232 height 18
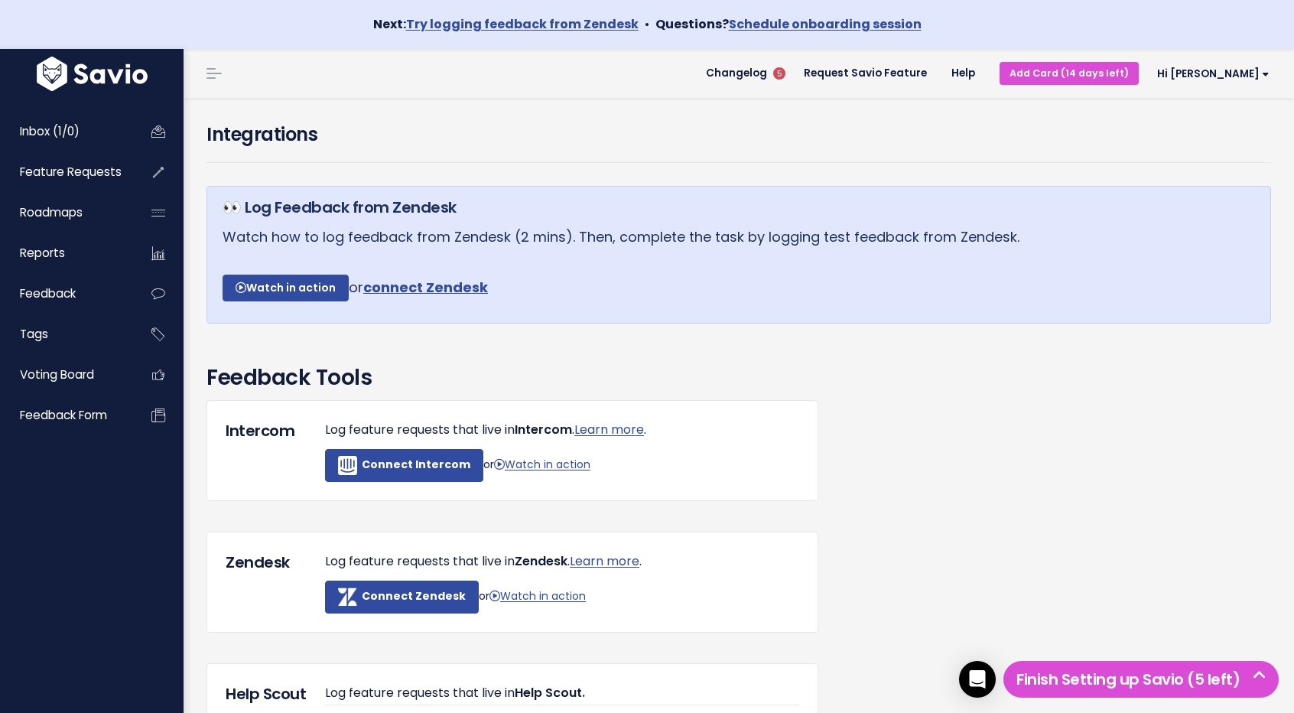
click at [604, 125] on h4 "Integrations" at bounding box center [738, 135] width 1064 height 28
click at [1099, 677] on h5 "Finish Setting up Savio (5 left)" at bounding box center [1141, 679] width 262 height 23
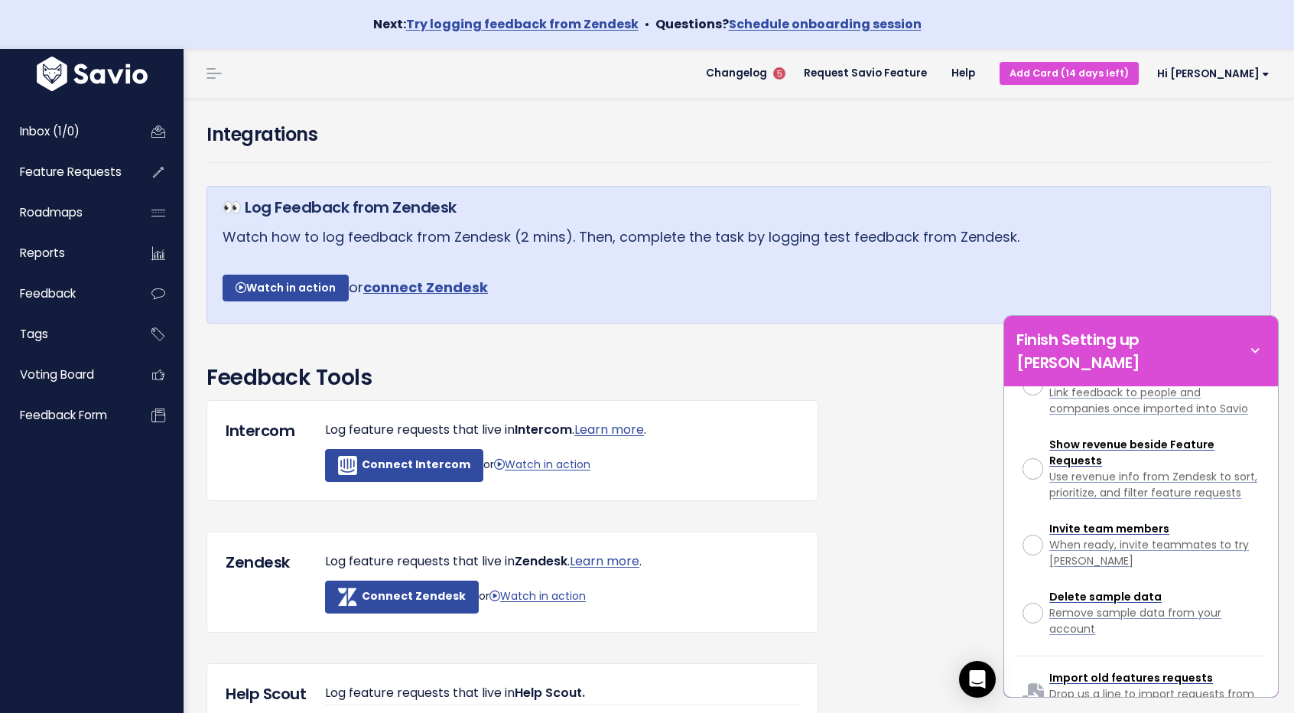
scroll to position [508, 0]
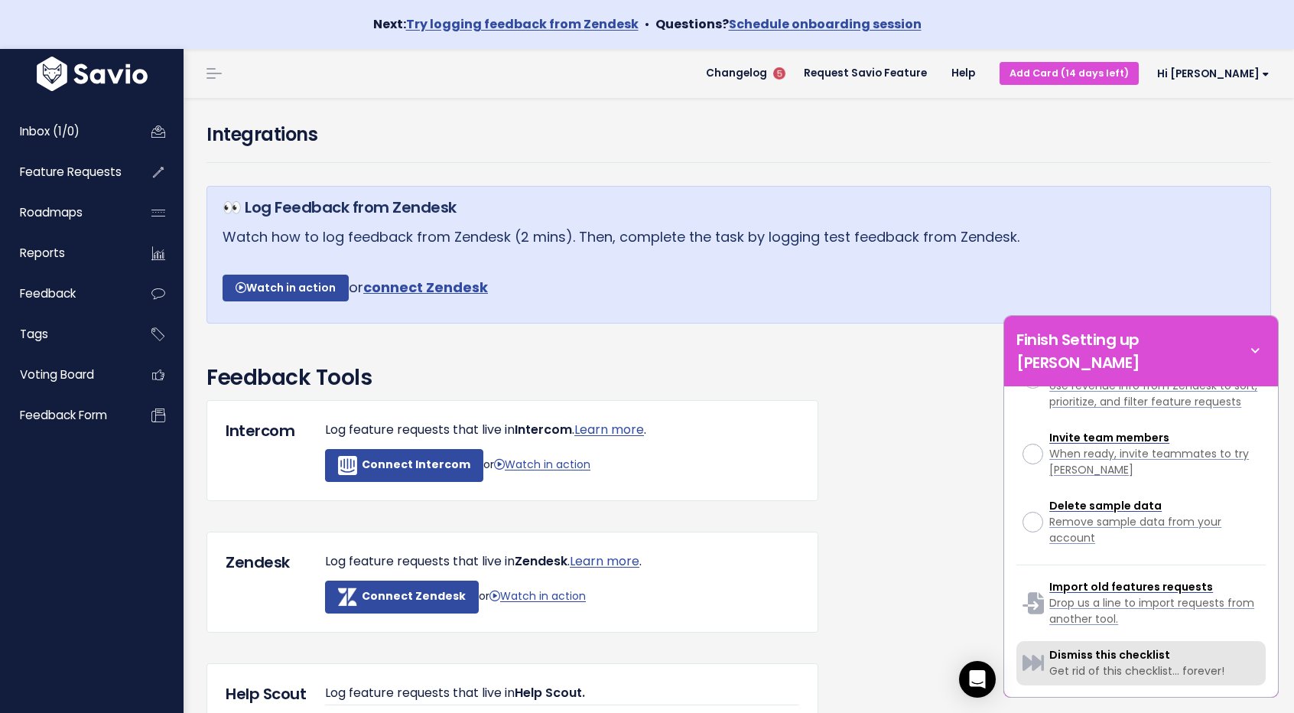
click at [1168, 649] on div "Dismiss this checklist Get rid of this checklist... forever!" at bounding box center [1154, 663] width 210 height 32
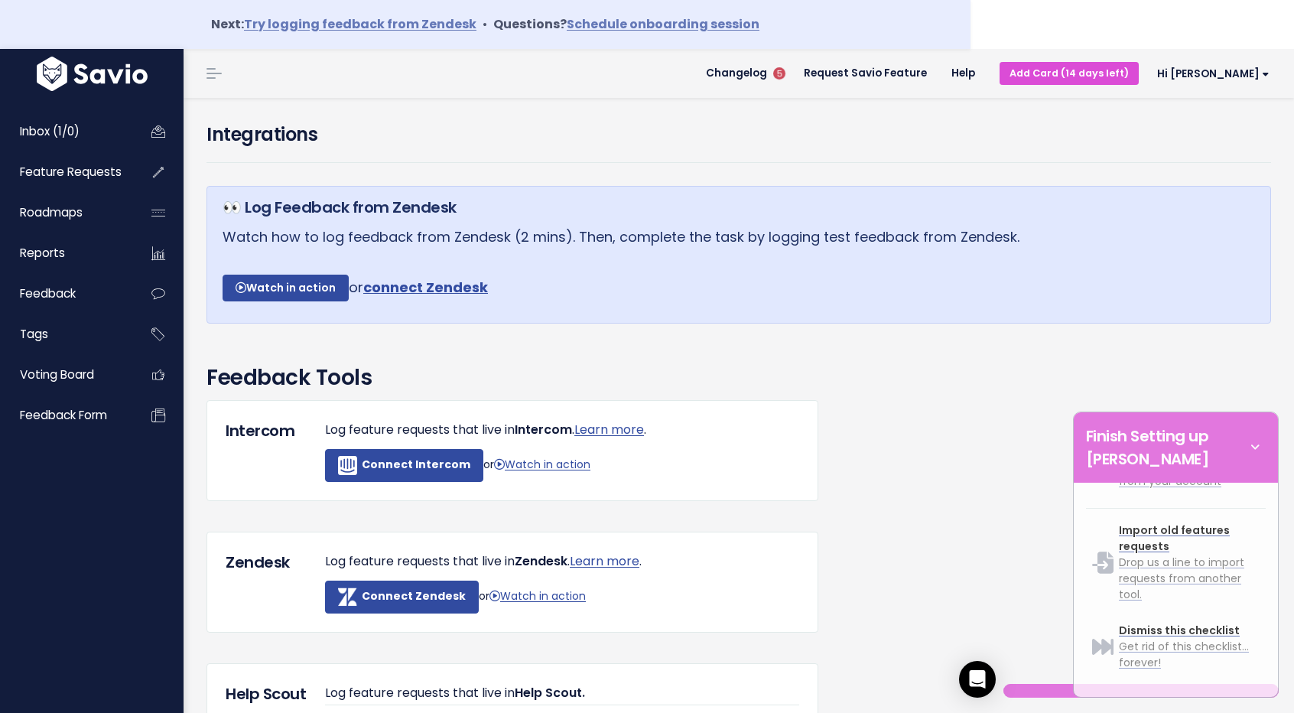
scroll to position [1680, 0]
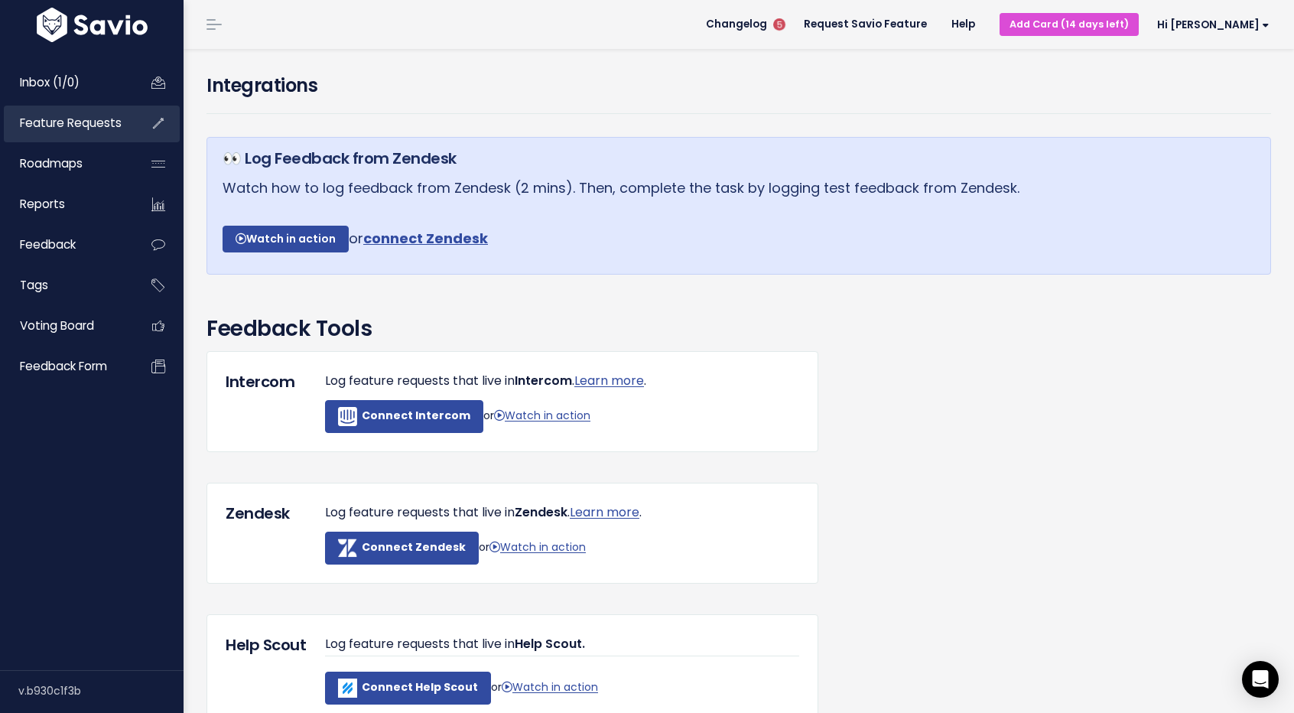
click at [95, 119] on span "Feature Requests" at bounding box center [71, 123] width 102 height 16
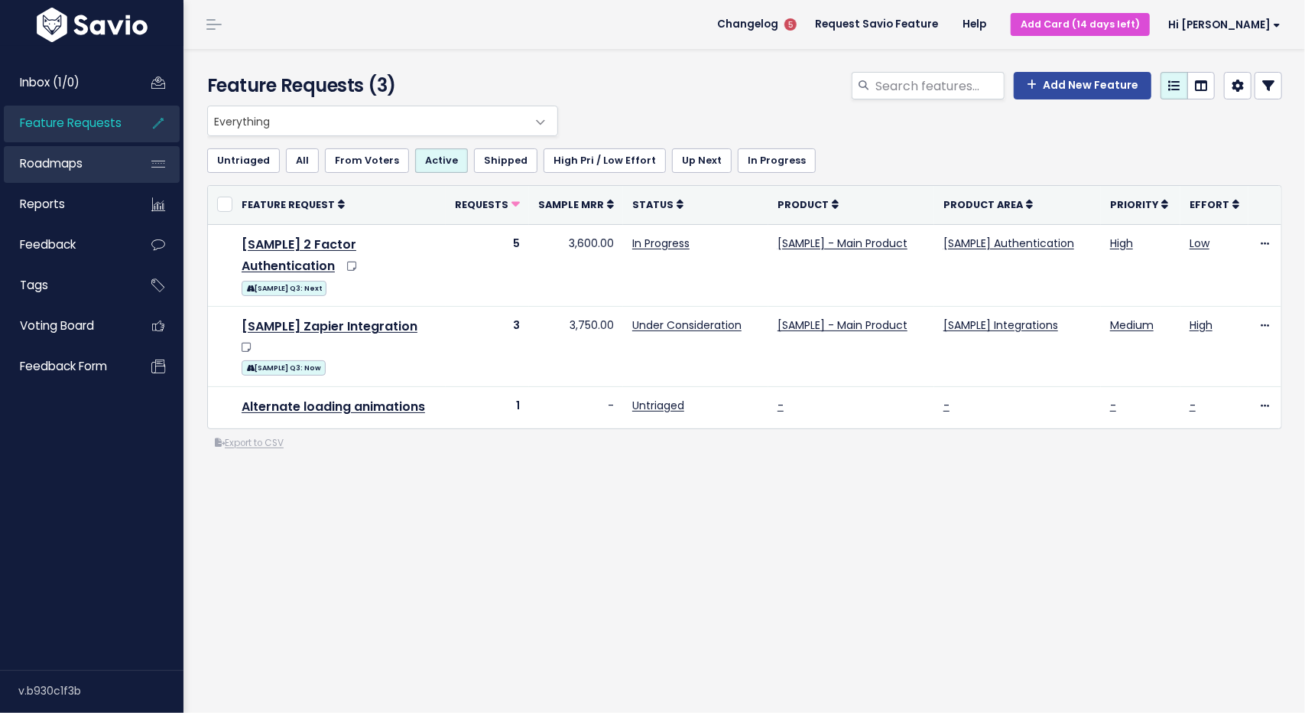
click at [90, 163] on link "Roadmaps" at bounding box center [65, 163] width 123 height 35
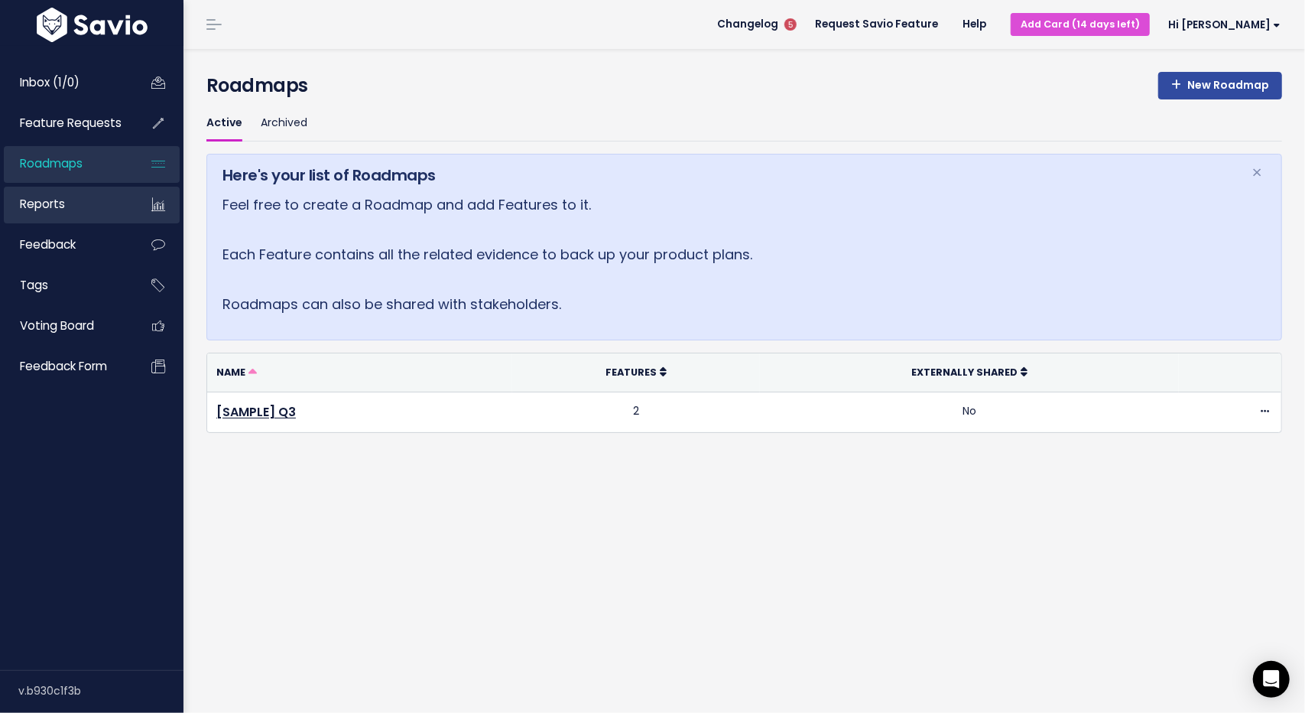
click at [93, 207] on link "Reports" at bounding box center [65, 204] width 123 height 35
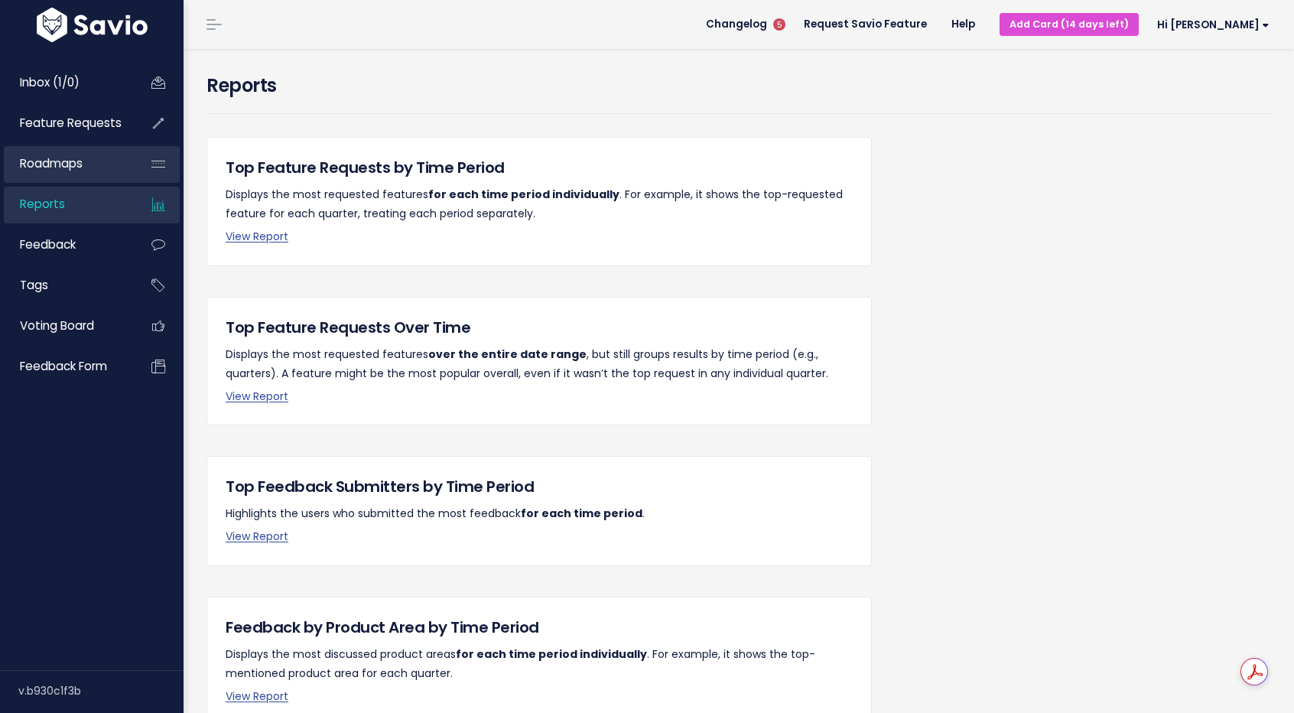
click at [99, 160] on link "Roadmaps" at bounding box center [65, 163] width 123 height 35
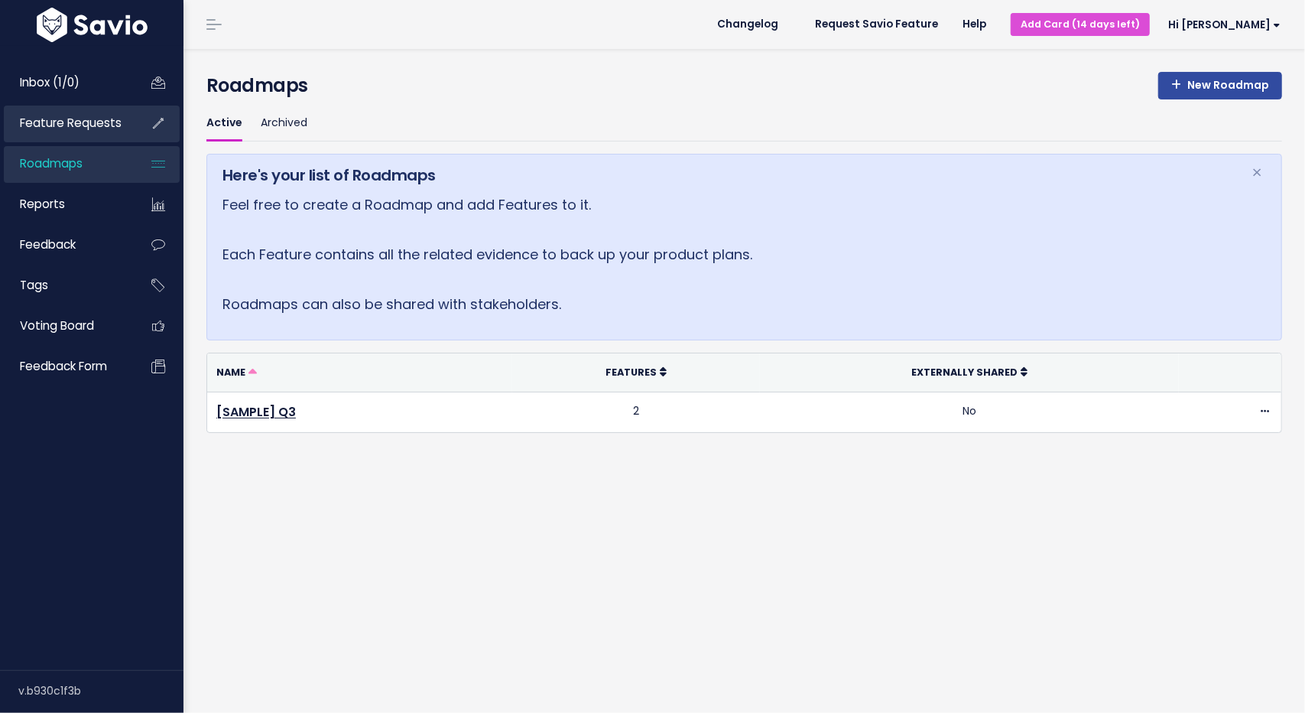
click at [101, 126] on span "Feature Requests" at bounding box center [71, 123] width 102 height 16
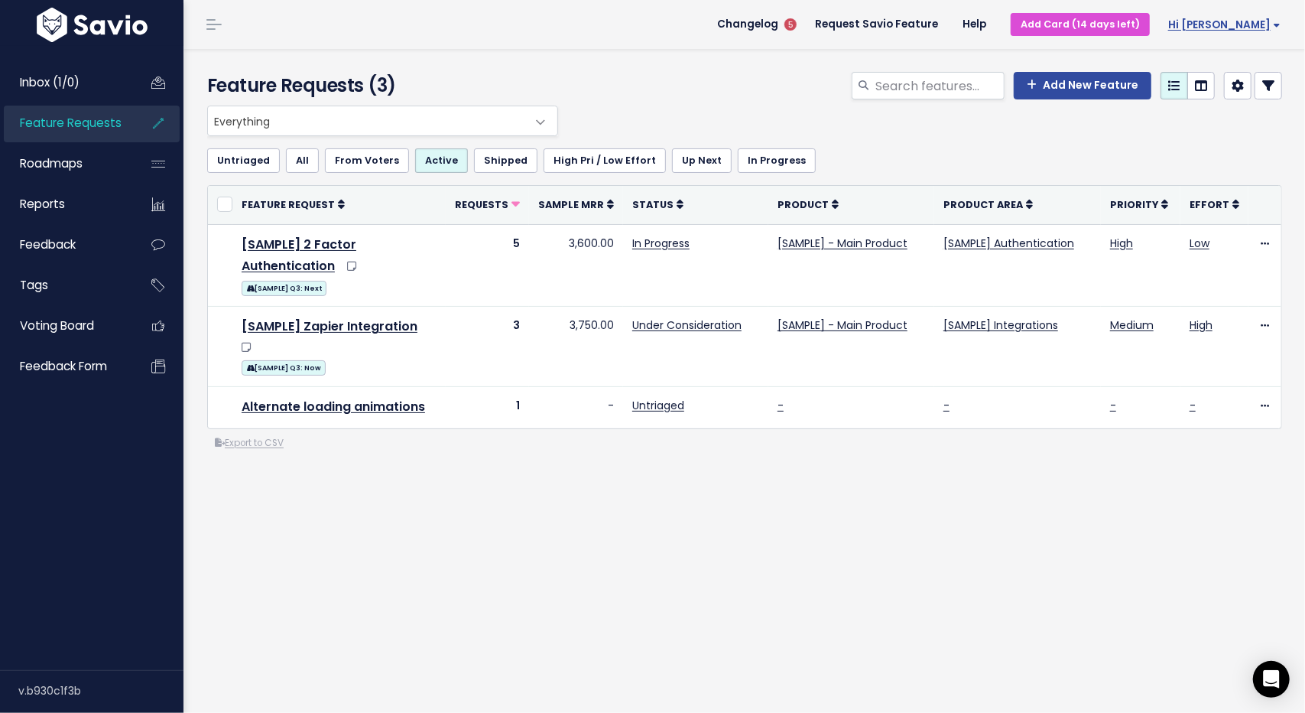
click at [1233, 21] on span "Hi [PERSON_NAME]" at bounding box center [1224, 24] width 112 height 11
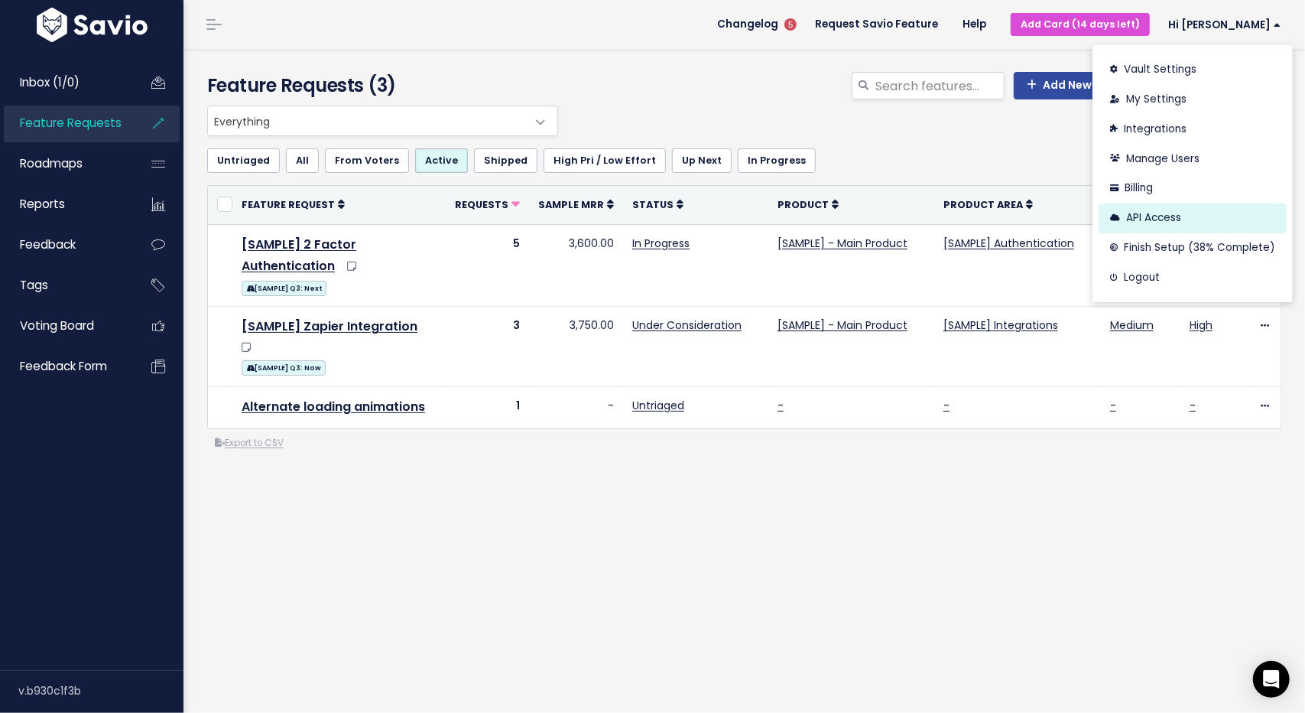
click at [1162, 213] on link "API Access" at bounding box center [1193, 218] width 188 height 30
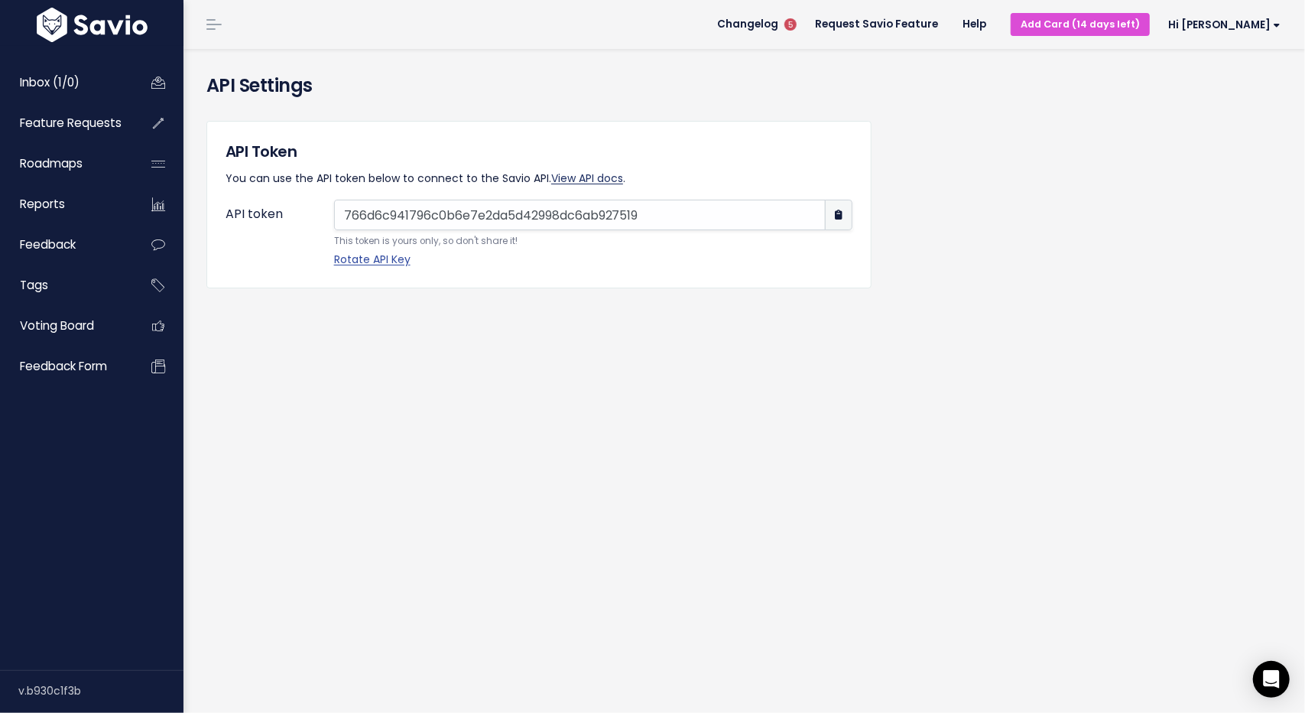
click at [605, 184] on link "View API docs" at bounding box center [587, 178] width 72 height 15
